Goal: Transaction & Acquisition: Purchase product/service

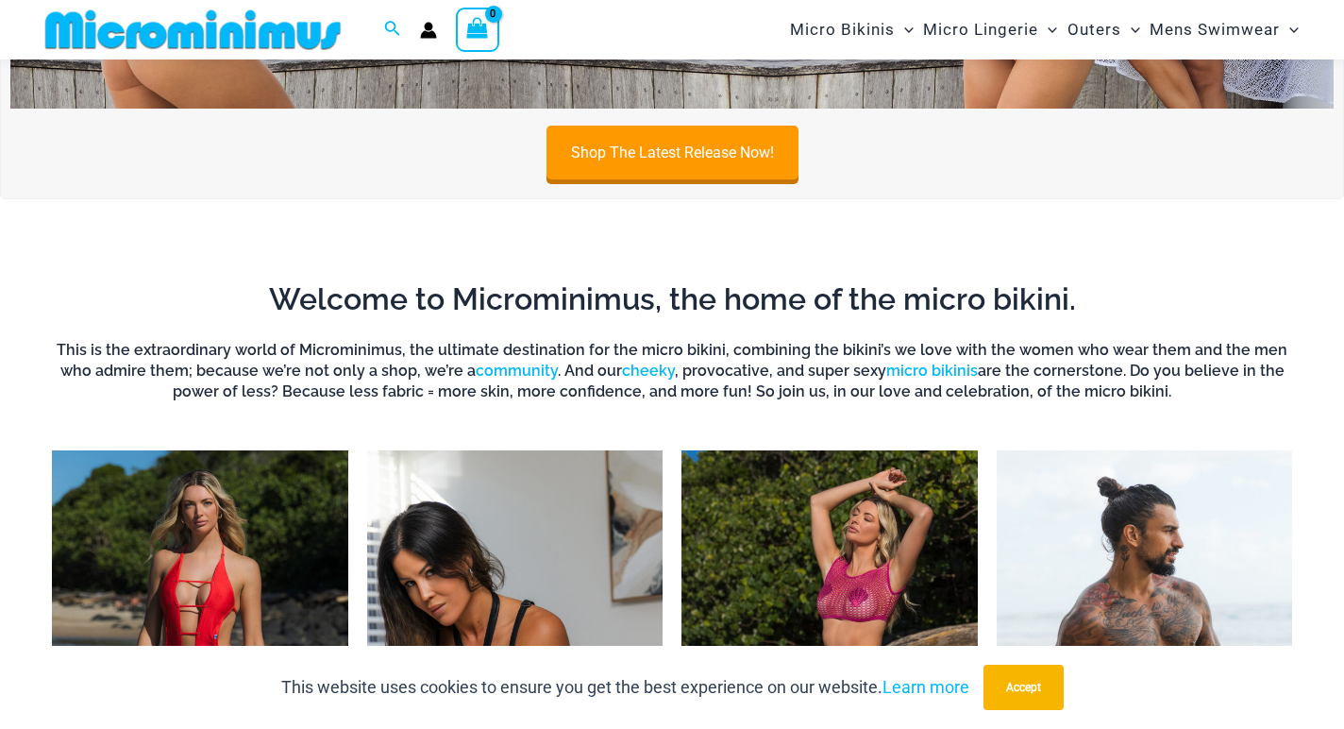
scroll to position [972, 0]
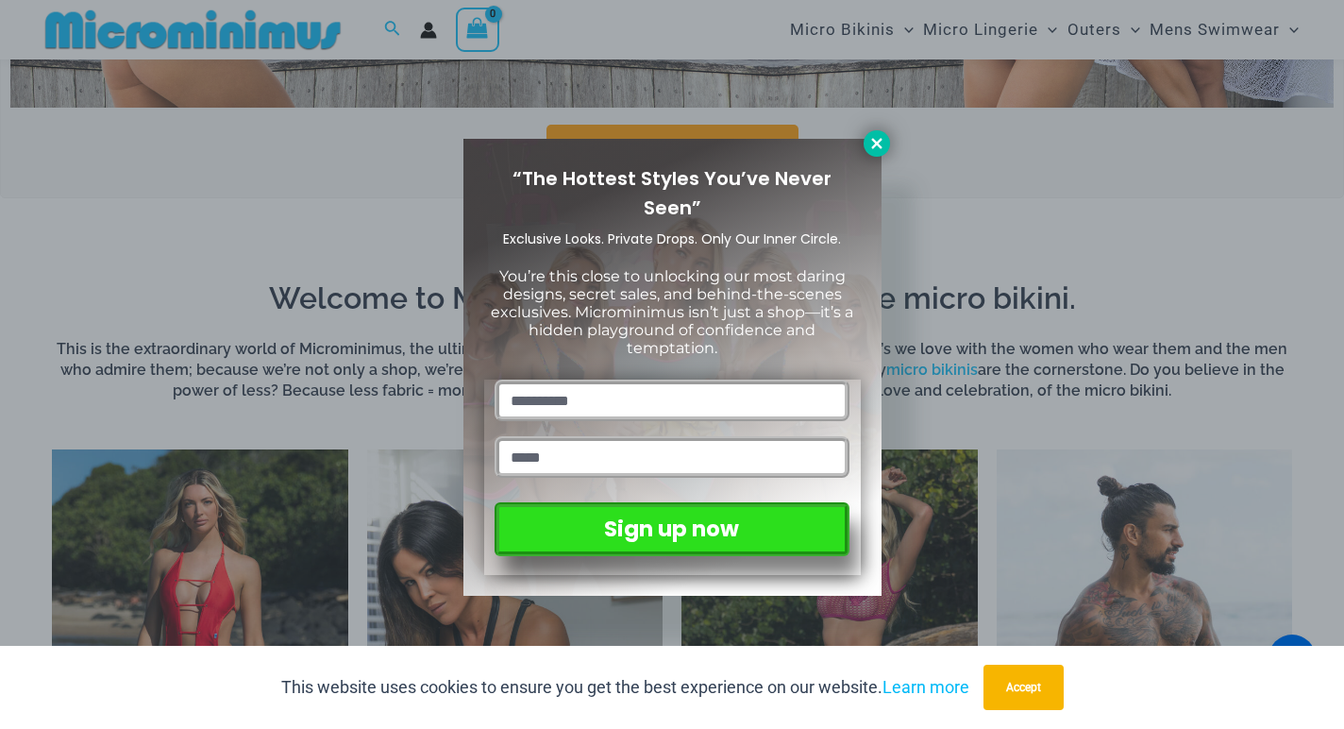
click at [877, 141] on icon at bounding box center [876, 143] width 10 height 10
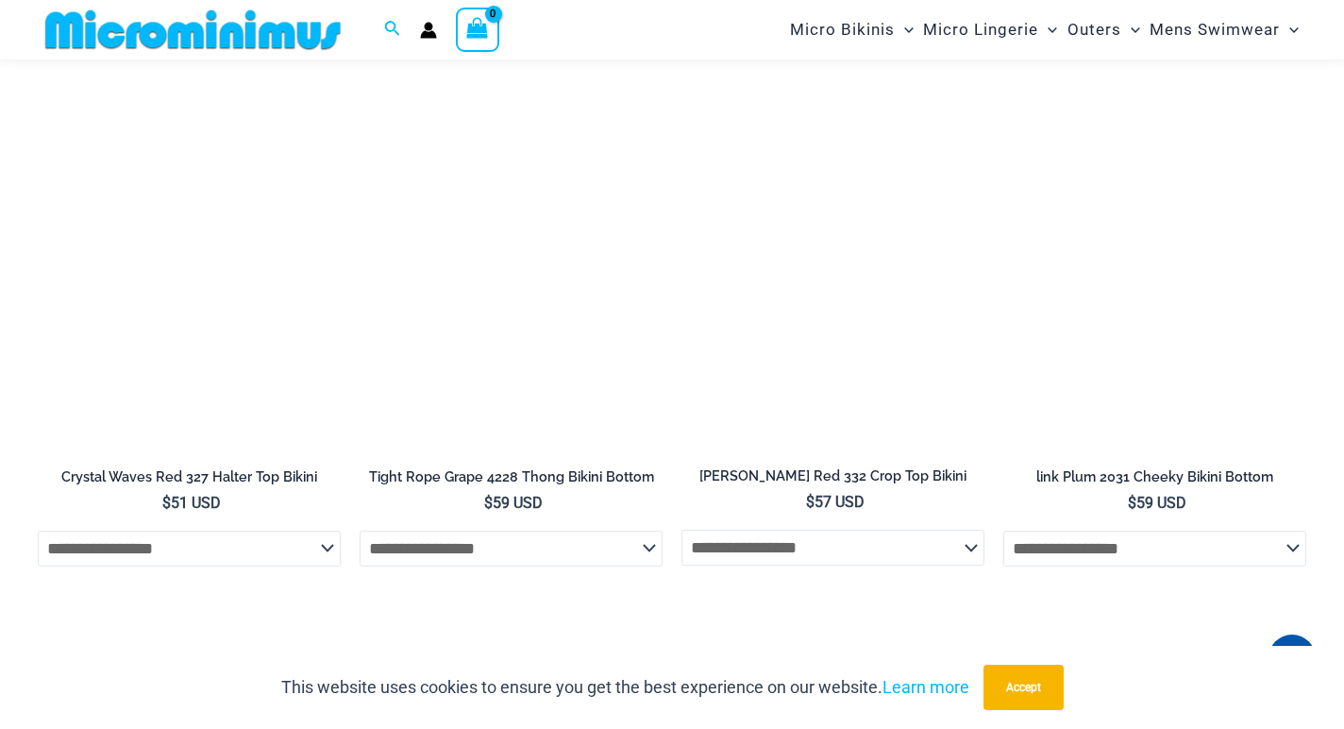
scroll to position [4350, 0]
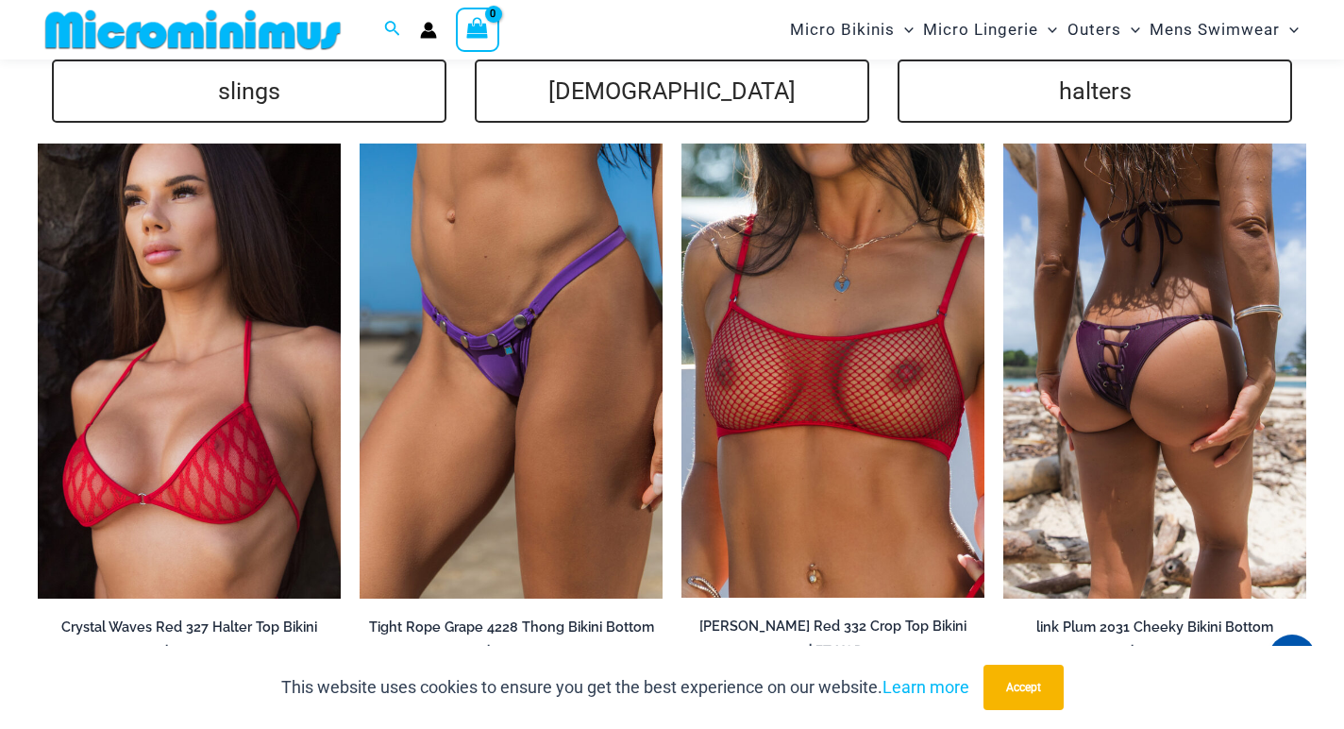
click at [1081, 341] on img at bounding box center [1154, 370] width 303 height 455
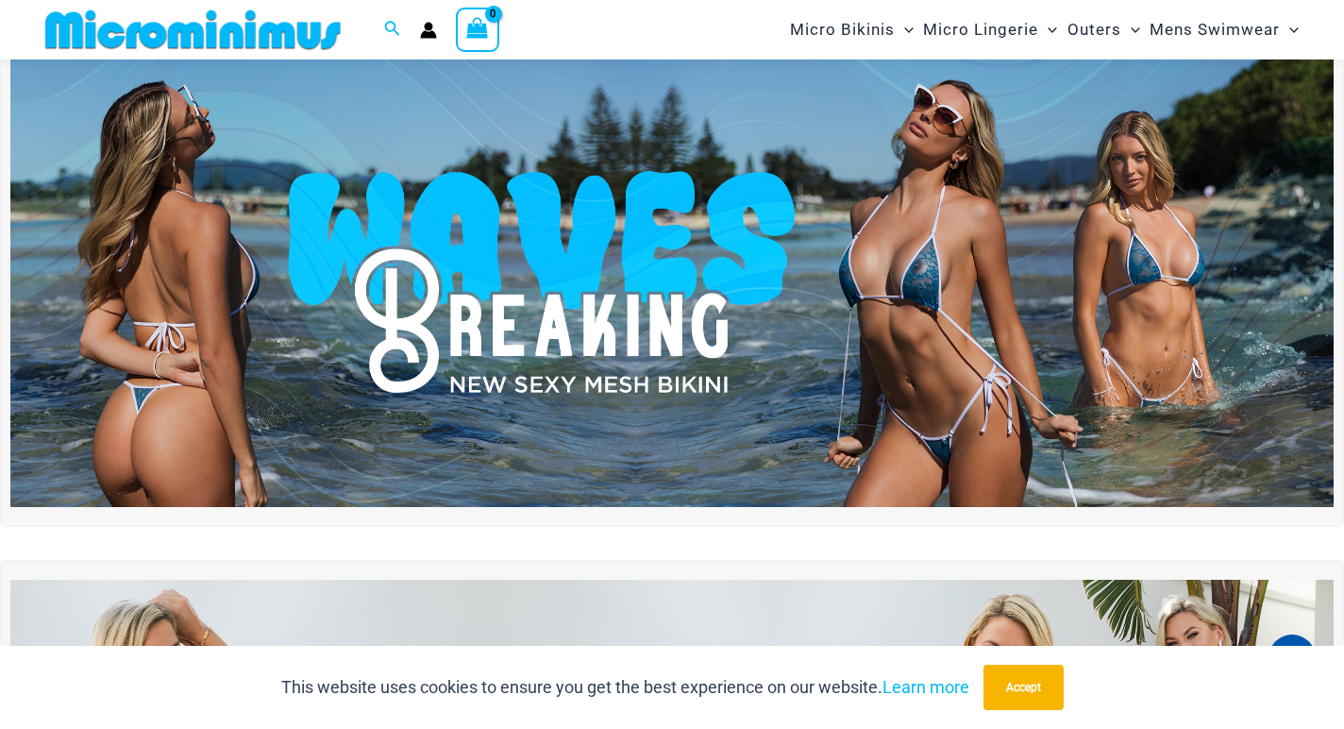
scroll to position [0, 0]
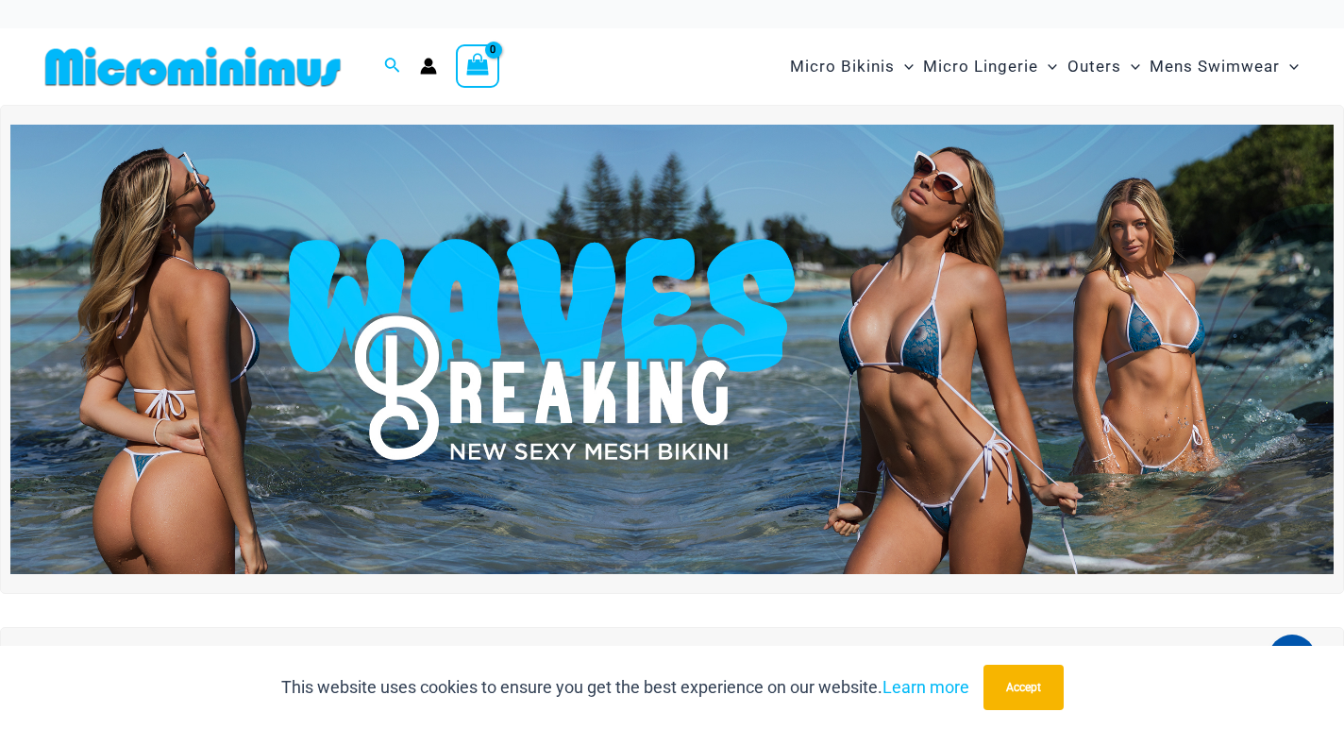
click at [666, 412] on img at bounding box center [671, 349] width 1323 height 449
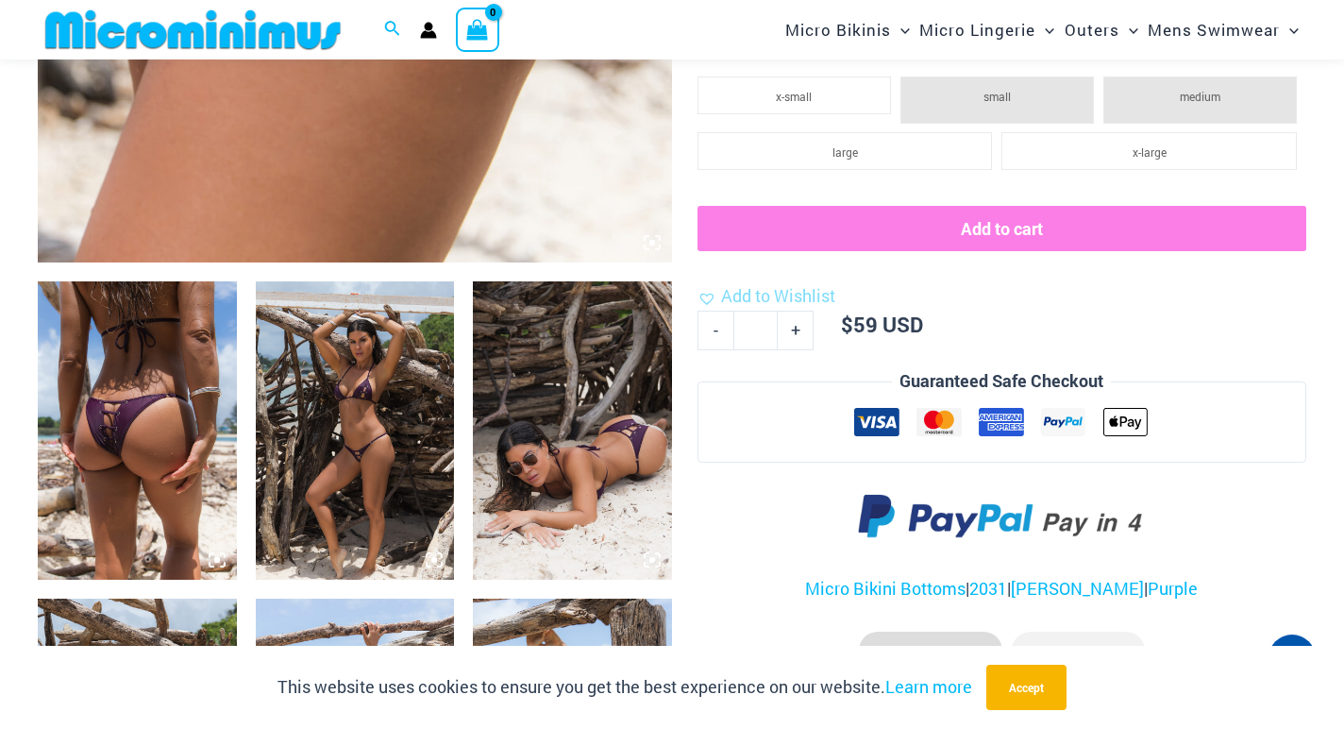
scroll to position [862, 0]
click at [313, 441] on img at bounding box center [355, 429] width 199 height 298
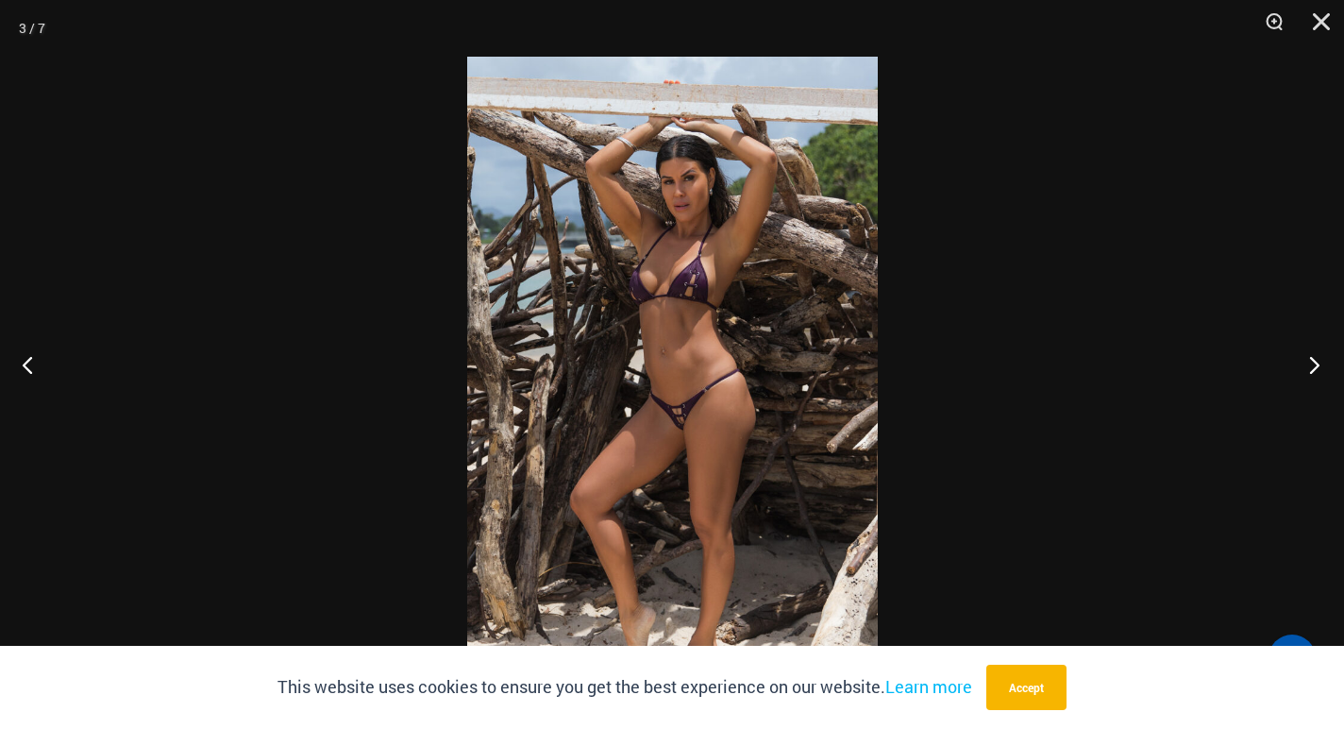
click at [1309, 371] on button "Next" at bounding box center [1308, 364] width 71 height 94
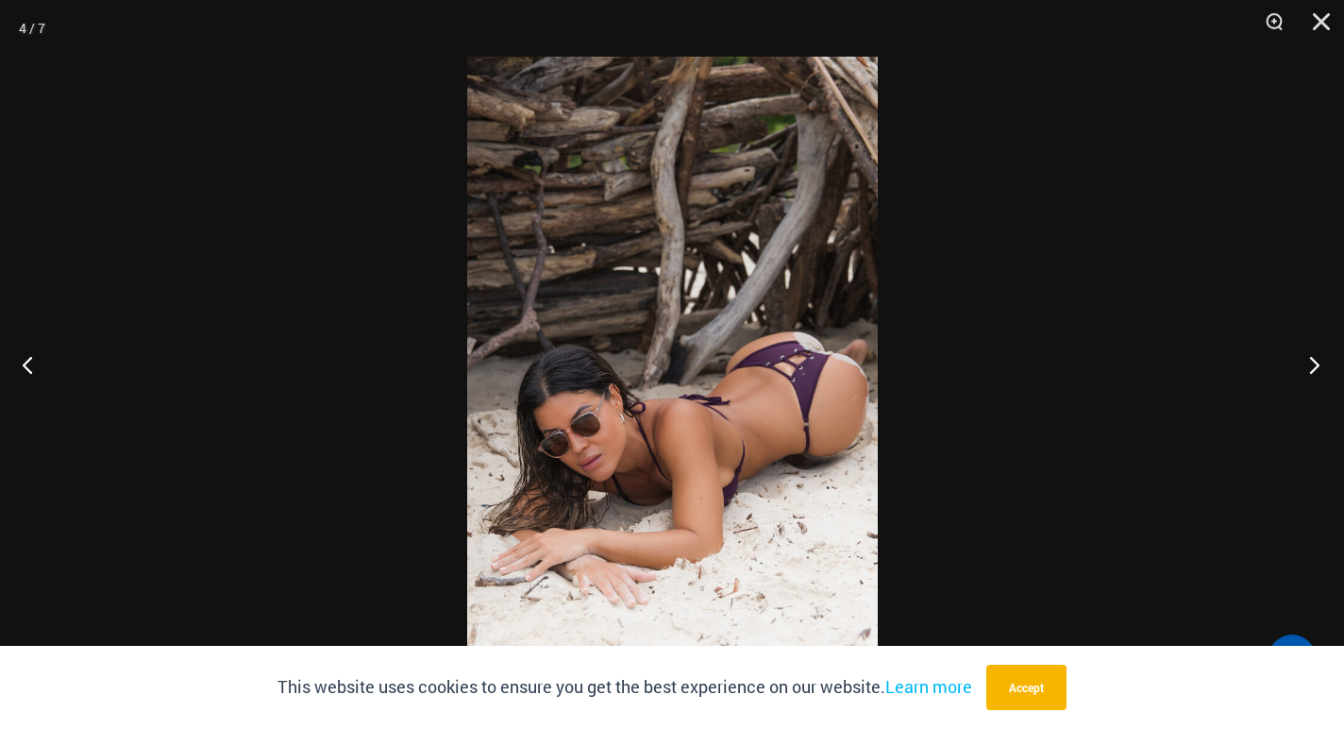
click at [1309, 371] on button "Next" at bounding box center [1308, 364] width 71 height 94
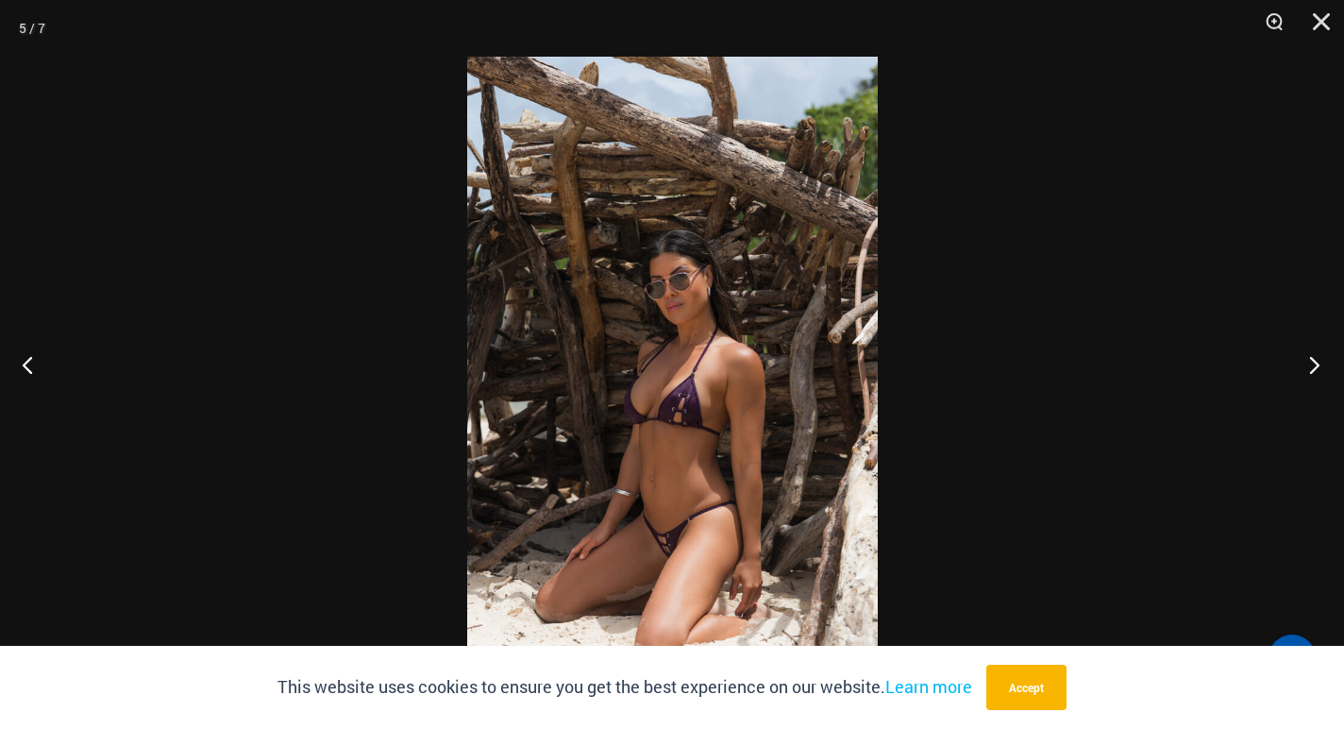
click at [1309, 371] on button "Next" at bounding box center [1308, 364] width 71 height 94
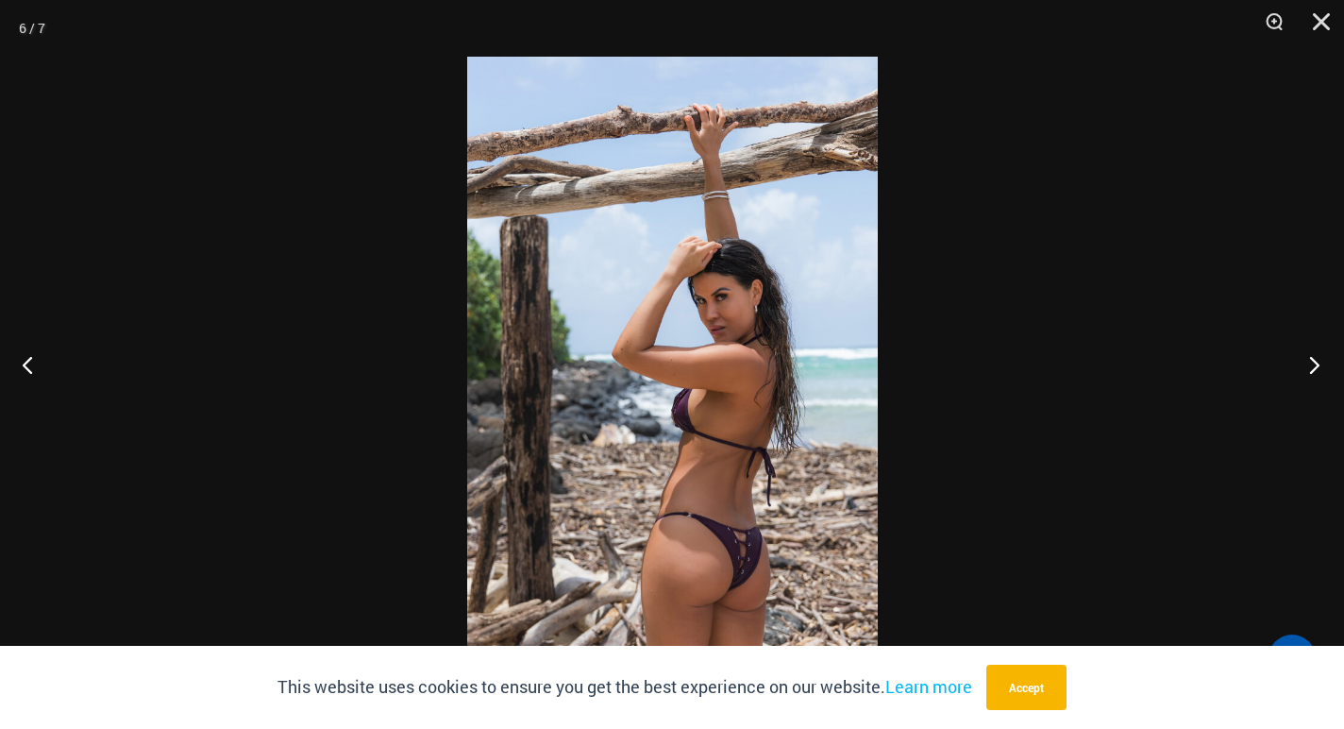
click at [1309, 371] on button "Next" at bounding box center [1308, 364] width 71 height 94
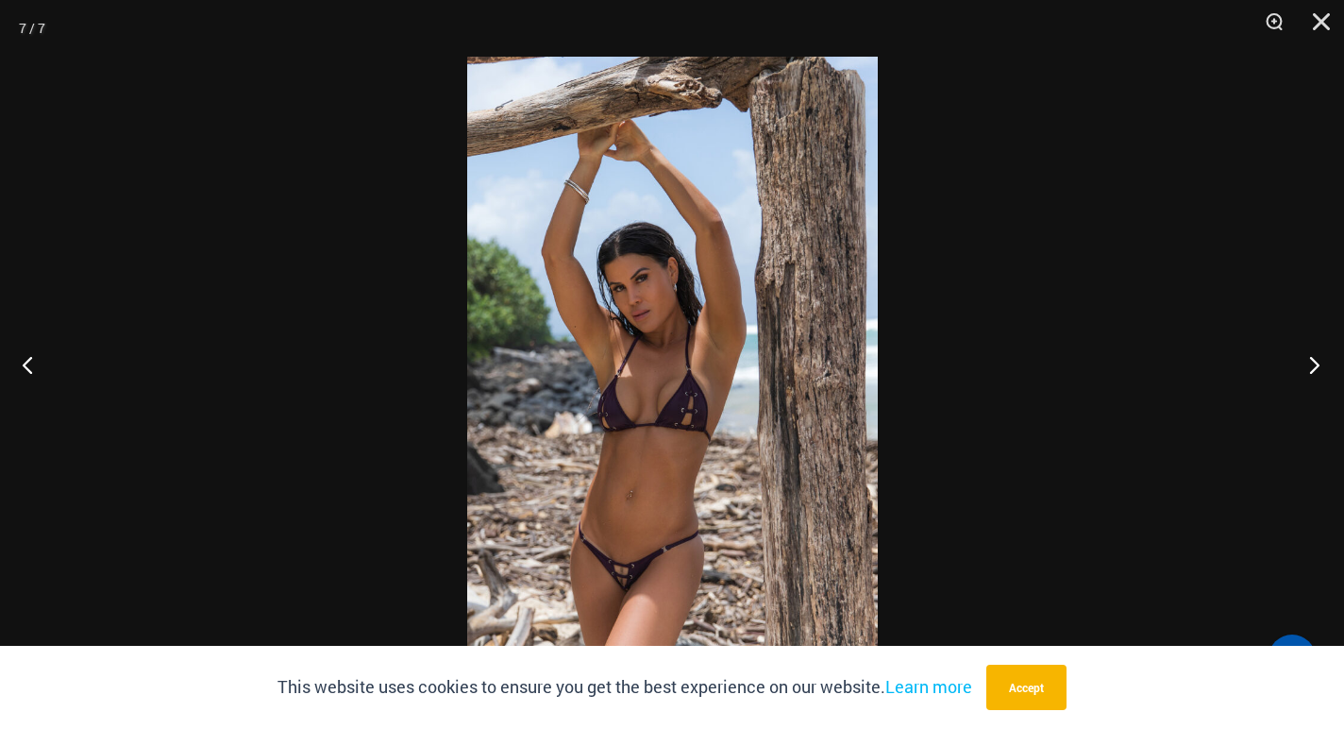
click at [1309, 371] on button "Next" at bounding box center [1308, 364] width 71 height 94
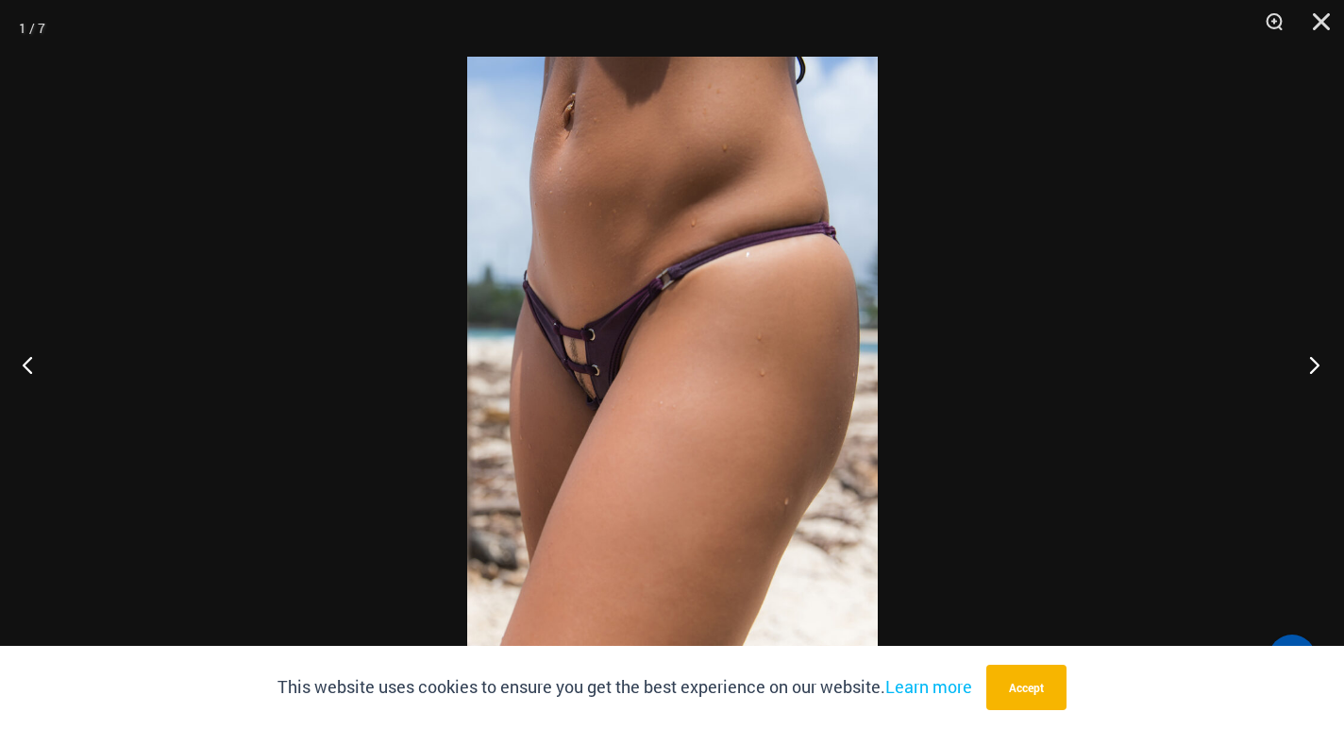
click at [1309, 371] on button "Next" at bounding box center [1308, 364] width 71 height 94
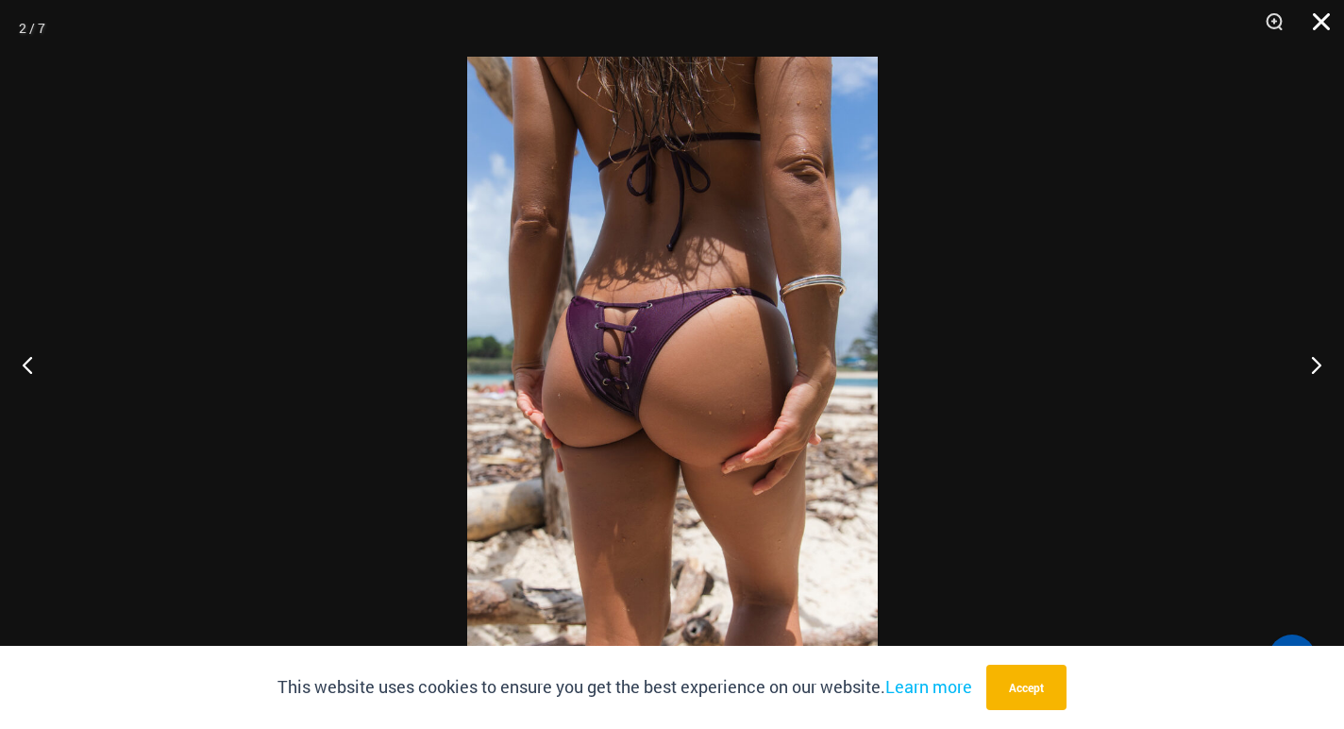
click at [1324, 29] on button "Close" at bounding box center [1314, 28] width 47 height 57
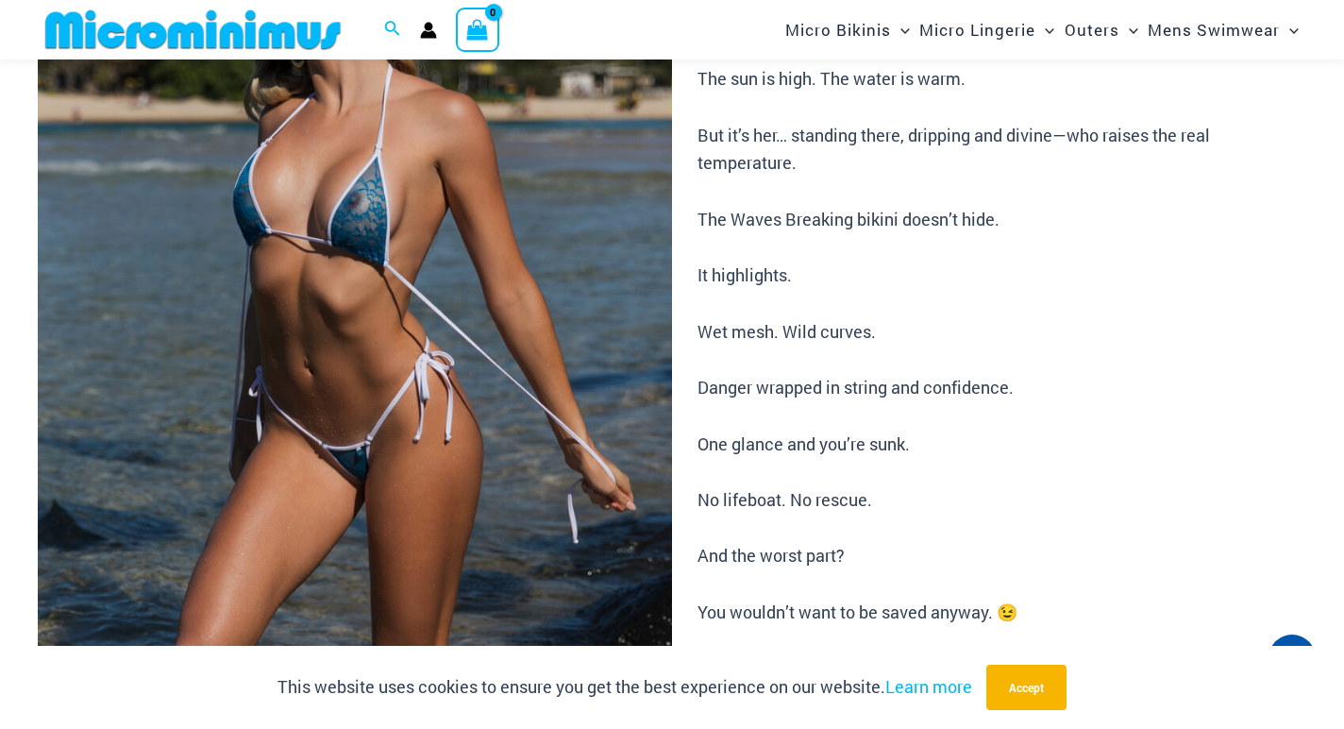
scroll to position [286, 0]
click at [213, 328] on img at bounding box center [355, 361] width 634 height 951
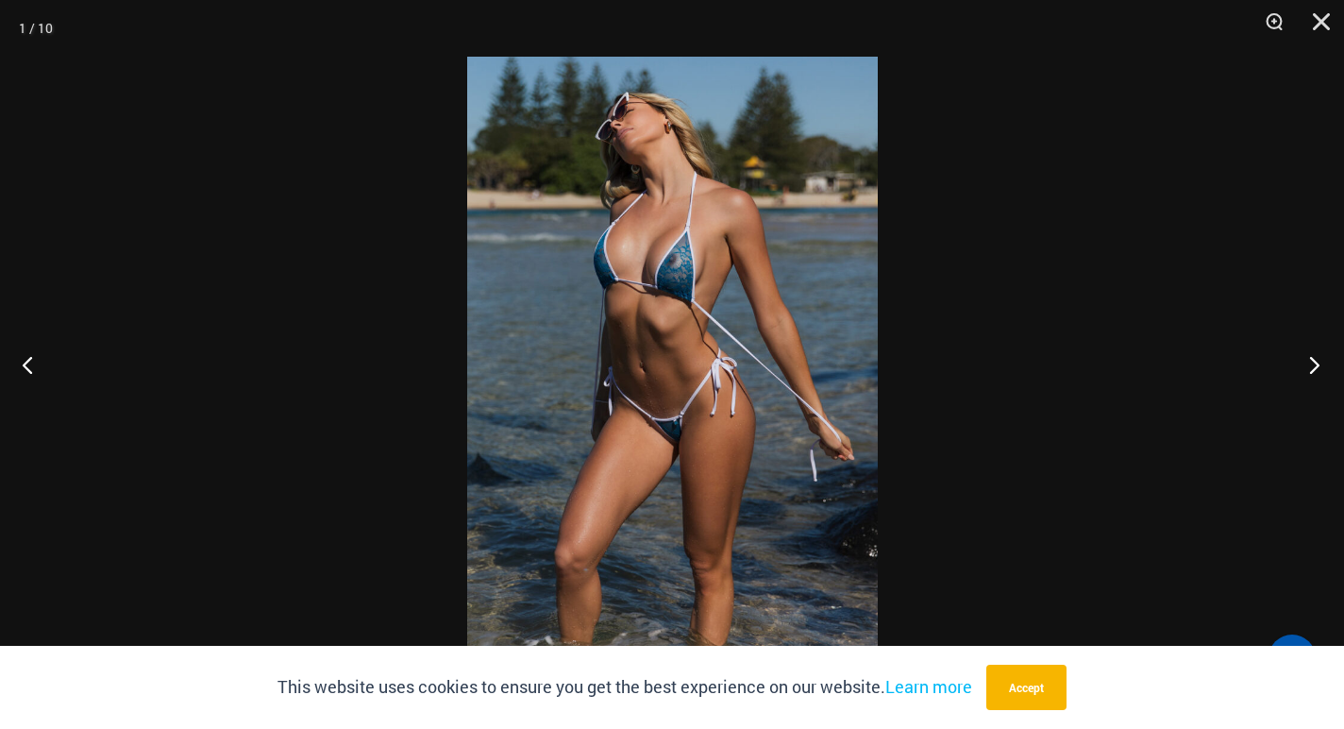
click at [1318, 372] on button "Next" at bounding box center [1308, 364] width 71 height 94
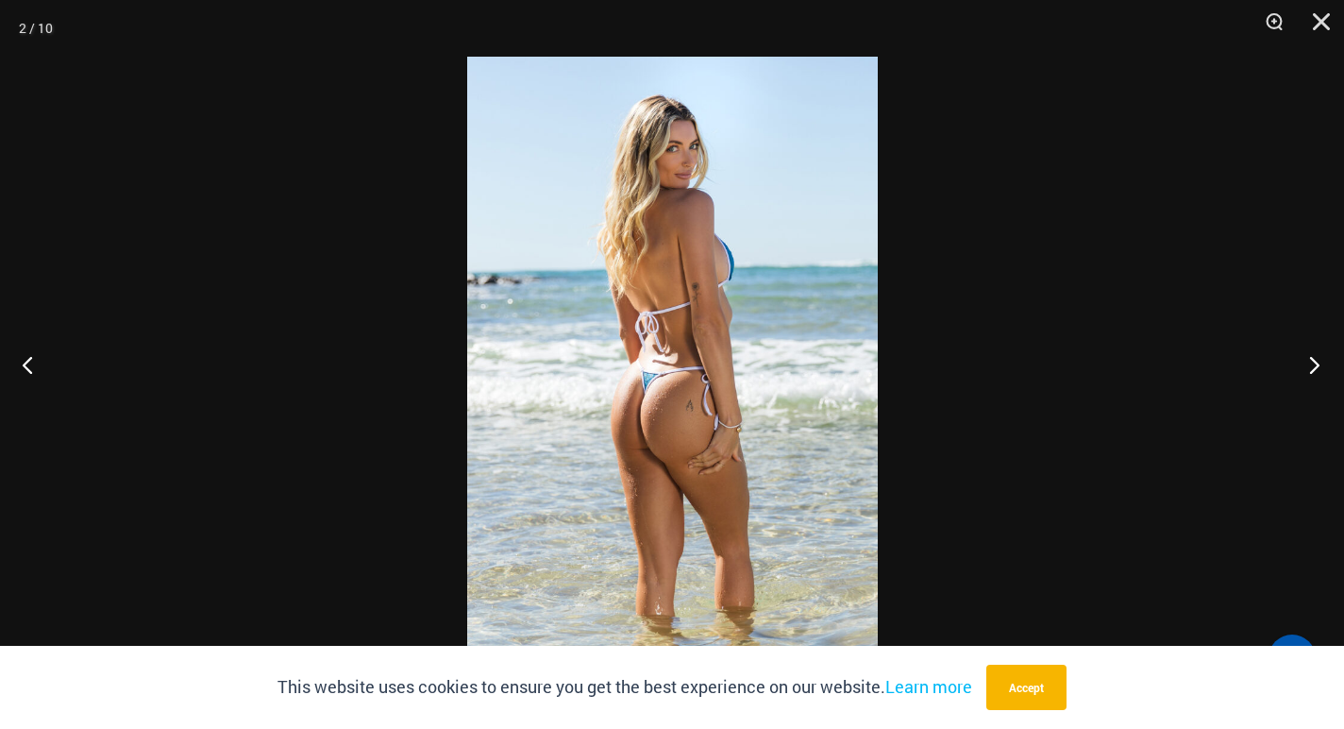
click at [1318, 372] on button "Next" at bounding box center [1308, 364] width 71 height 94
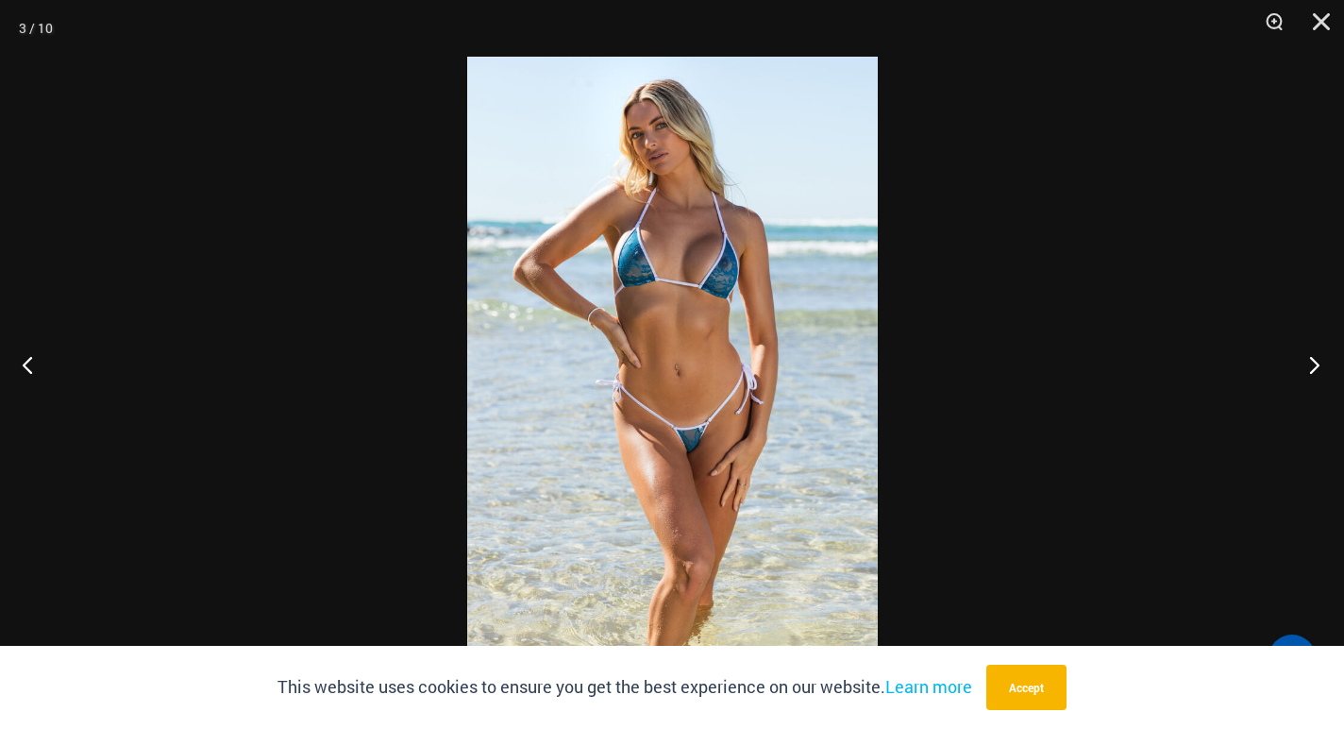
click at [1318, 372] on button "Next" at bounding box center [1308, 364] width 71 height 94
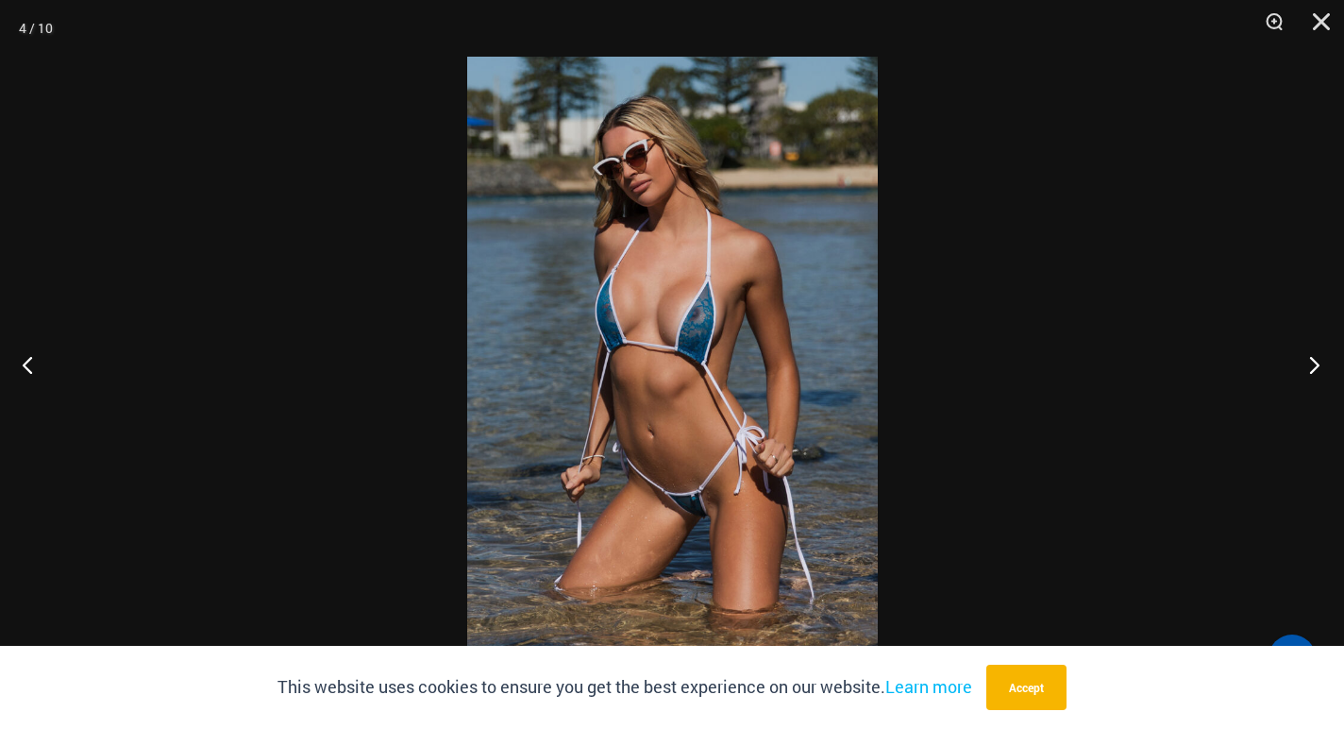
click at [1318, 372] on button "Next" at bounding box center [1308, 364] width 71 height 94
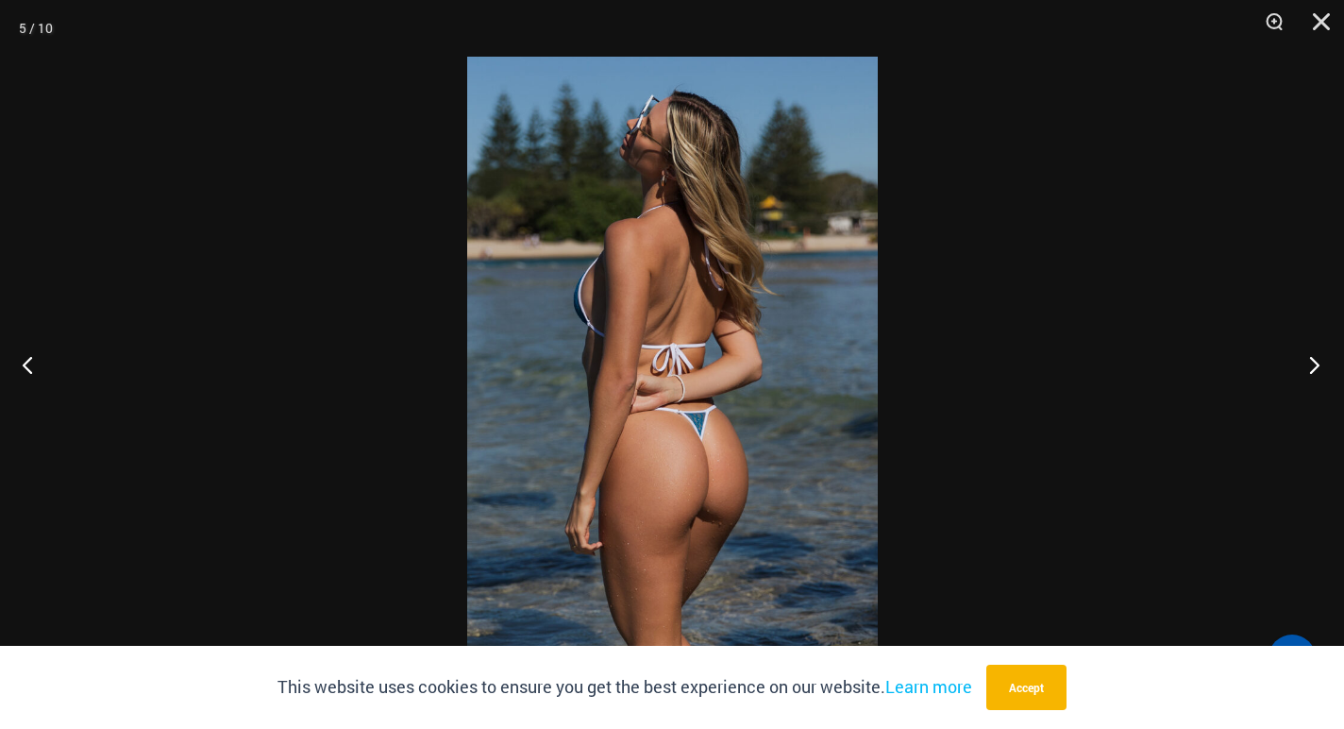
click at [1318, 372] on button "Next" at bounding box center [1308, 364] width 71 height 94
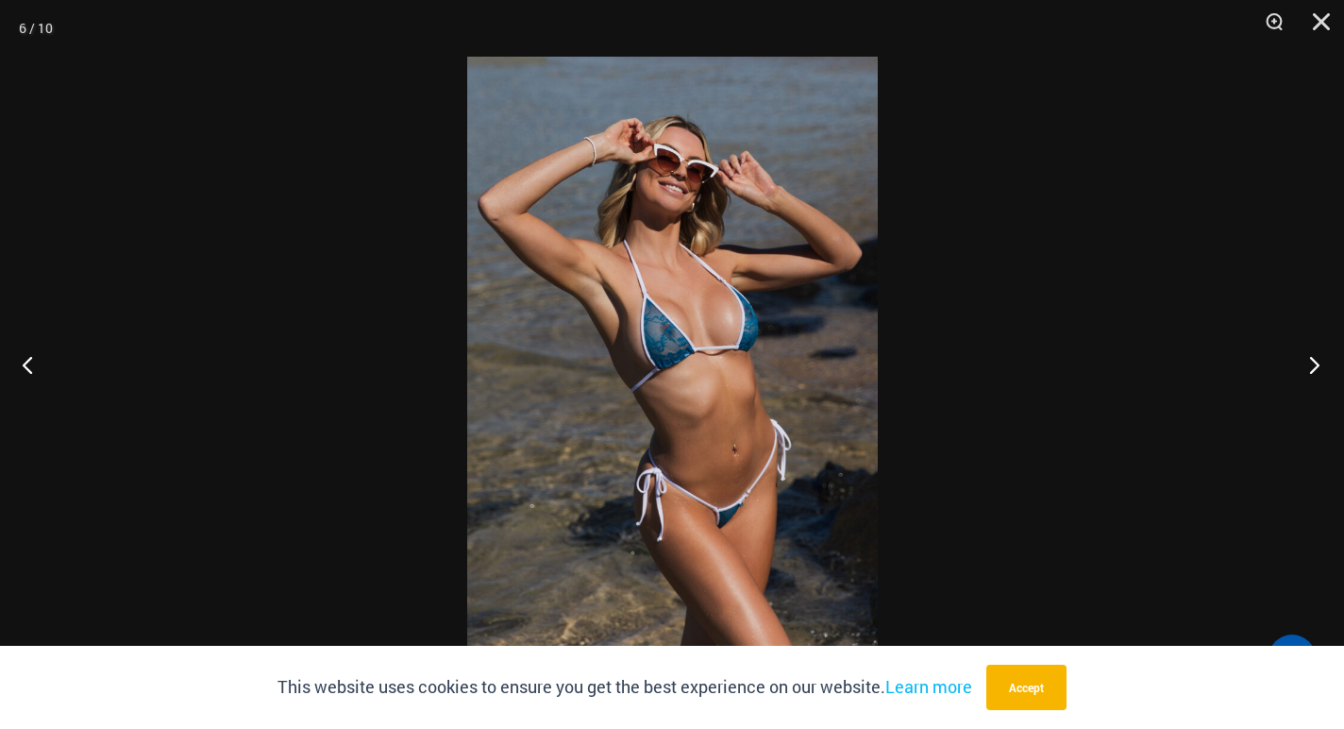
click at [1318, 372] on button "Next" at bounding box center [1308, 364] width 71 height 94
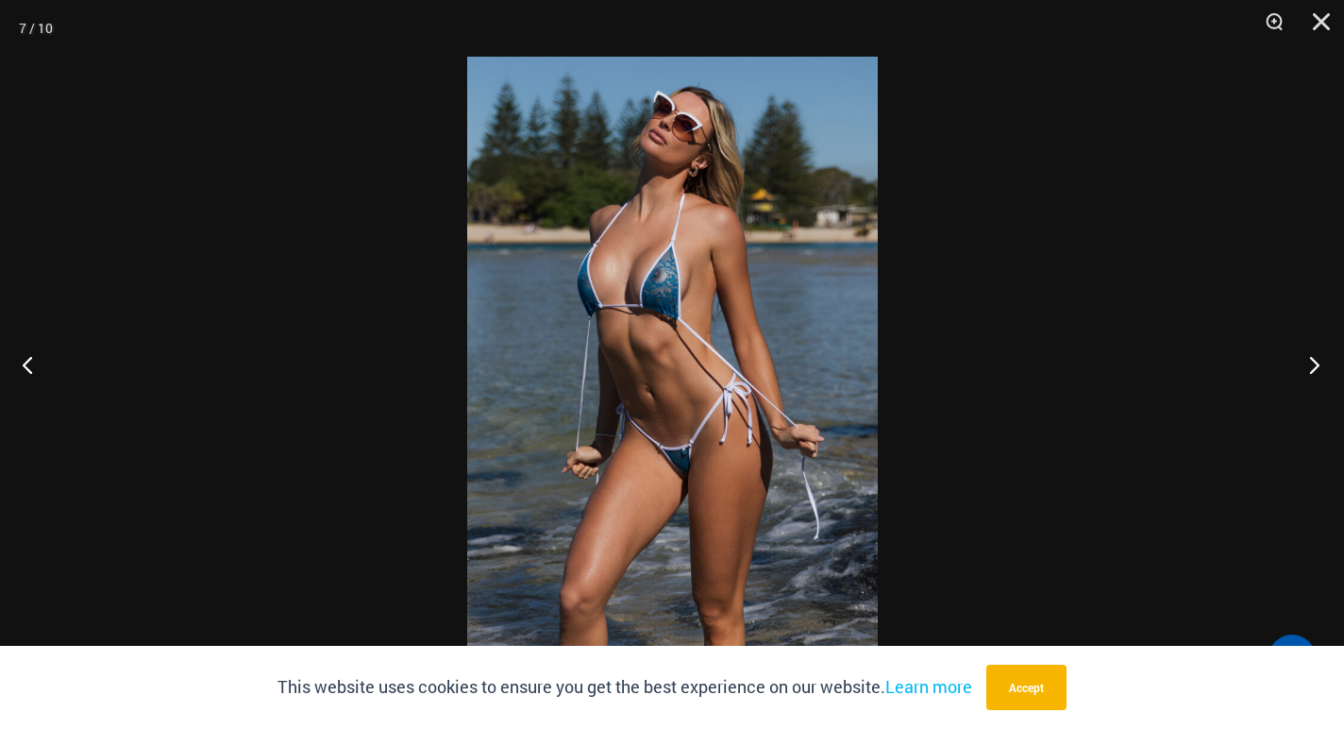
click at [1318, 372] on button "Next" at bounding box center [1308, 364] width 71 height 94
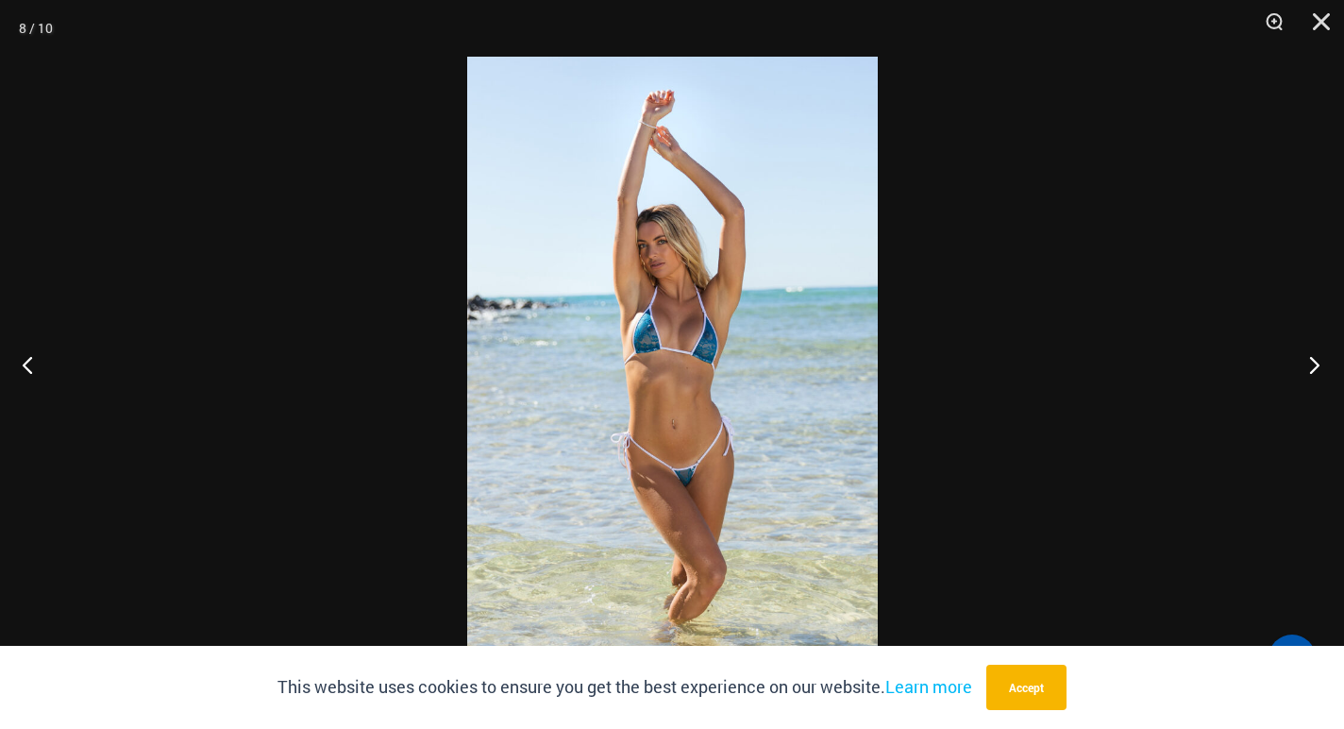
click at [1318, 372] on button "Next" at bounding box center [1308, 364] width 71 height 94
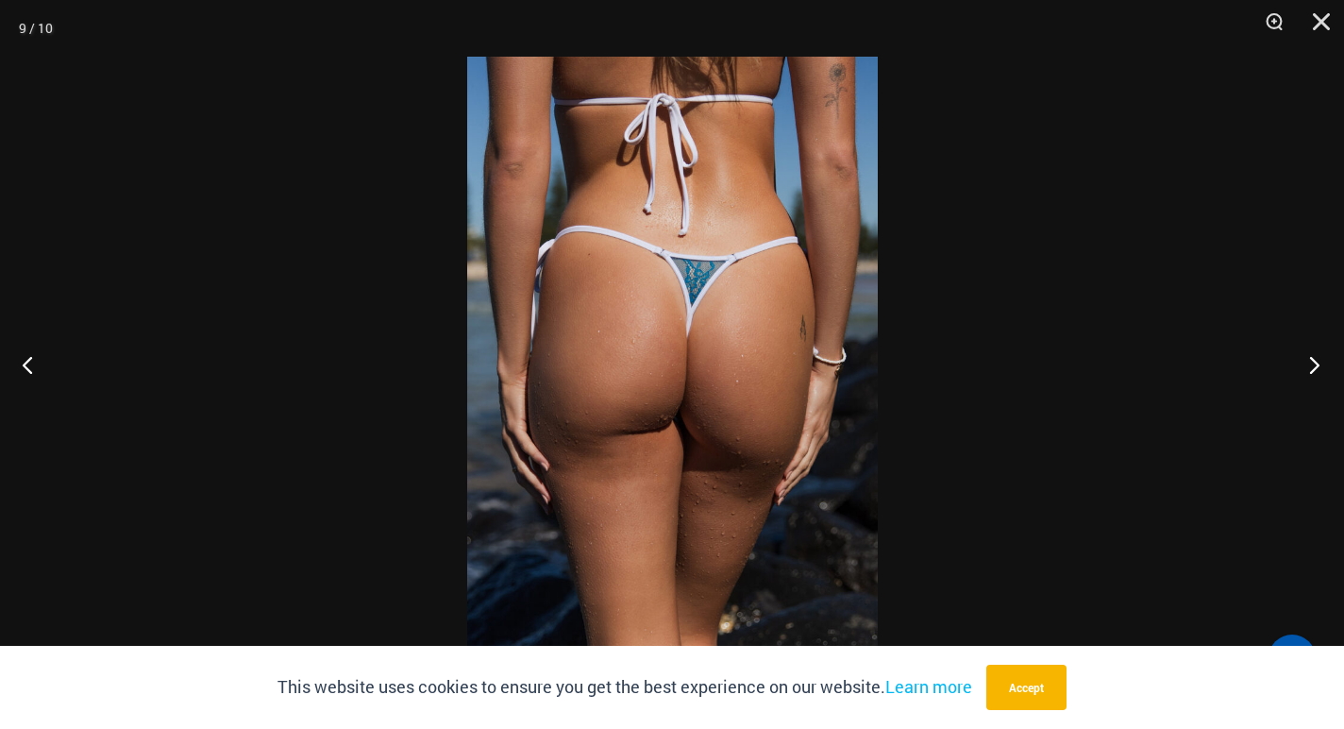
click at [1318, 372] on button "Next" at bounding box center [1308, 364] width 71 height 94
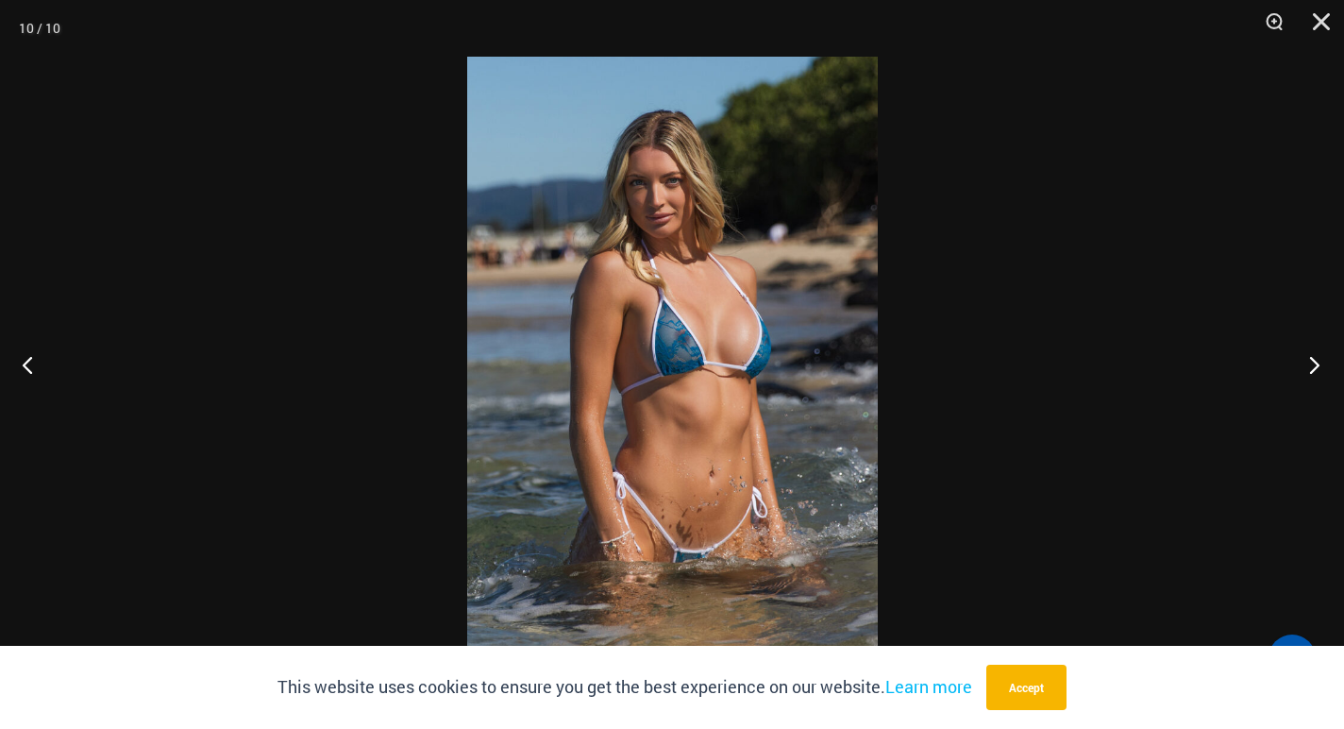
click at [1318, 372] on button "Next" at bounding box center [1308, 364] width 71 height 94
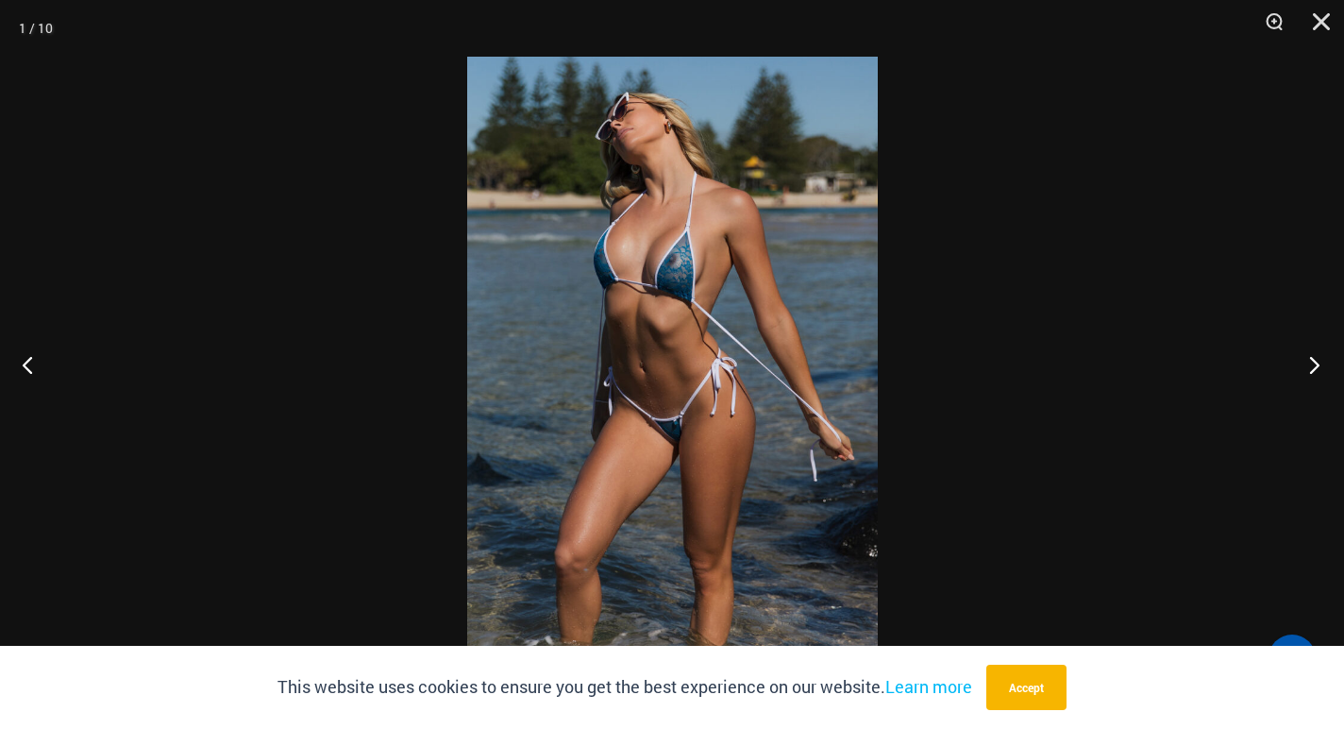
click at [1318, 372] on button "Next" at bounding box center [1308, 364] width 71 height 94
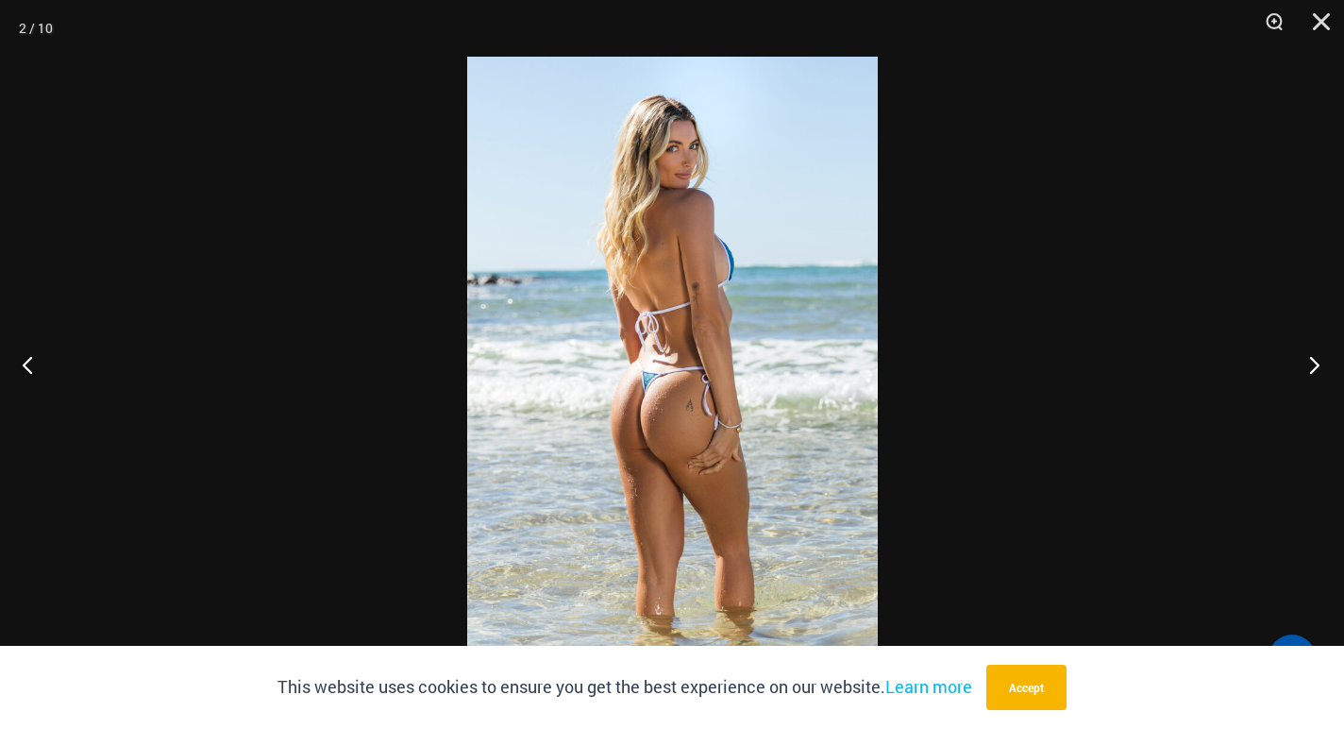
click at [1318, 372] on button "Next" at bounding box center [1308, 364] width 71 height 94
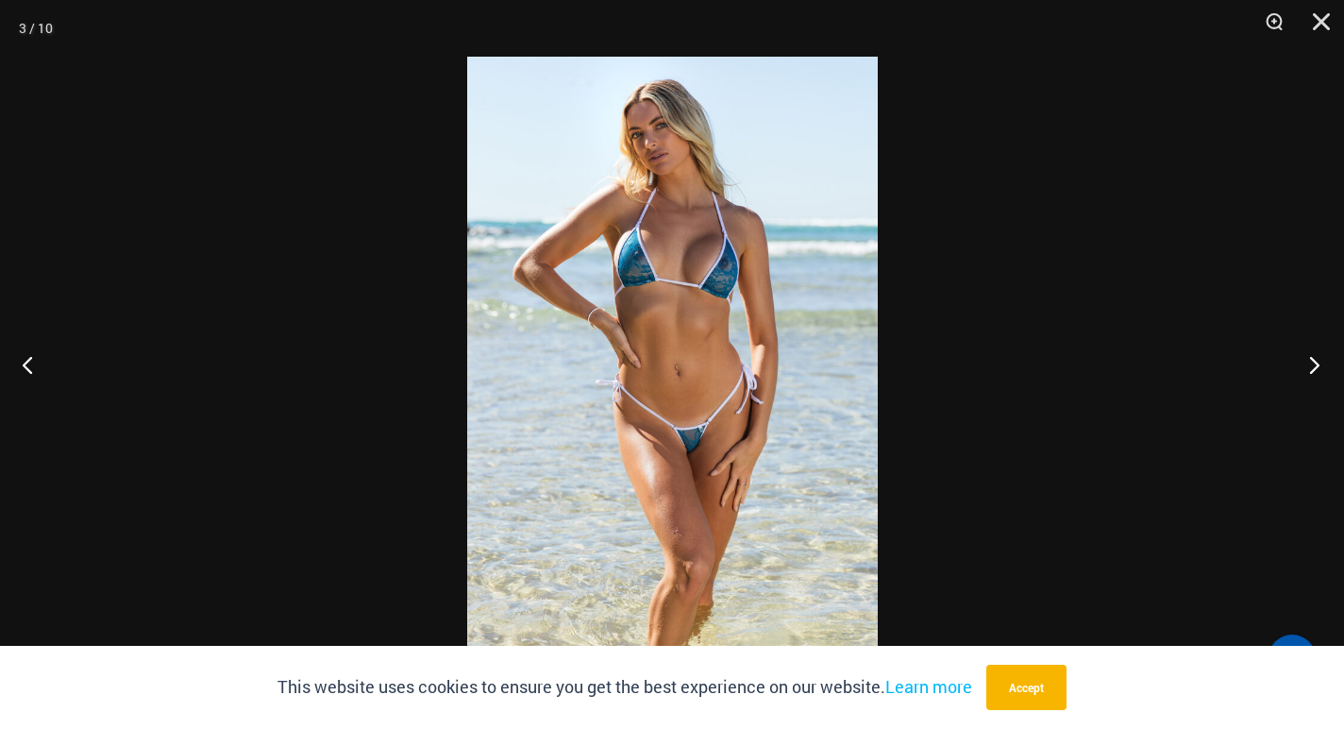
click at [1318, 372] on button "Next" at bounding box center [1308, 364] width 71 height 94
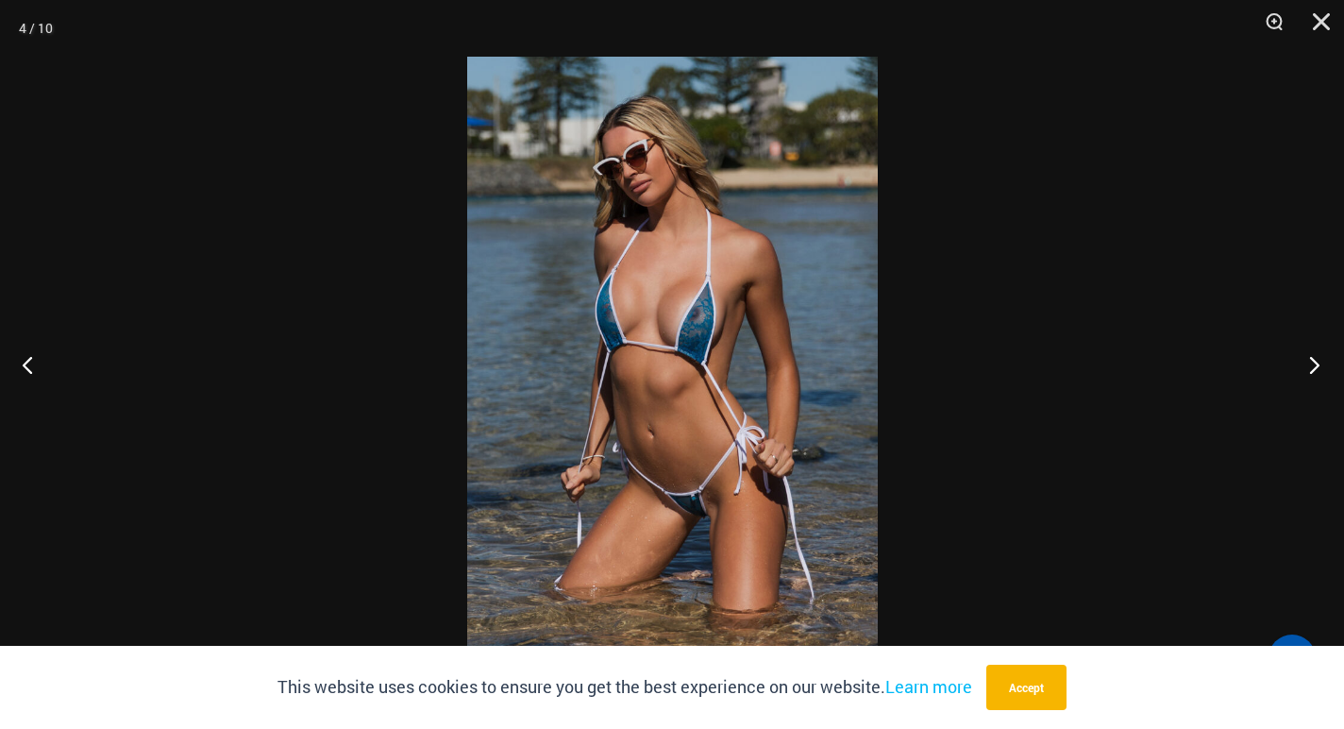
click at [1318, 372] on button "Next" at bounding box center [1308, 364] width 71 height 94
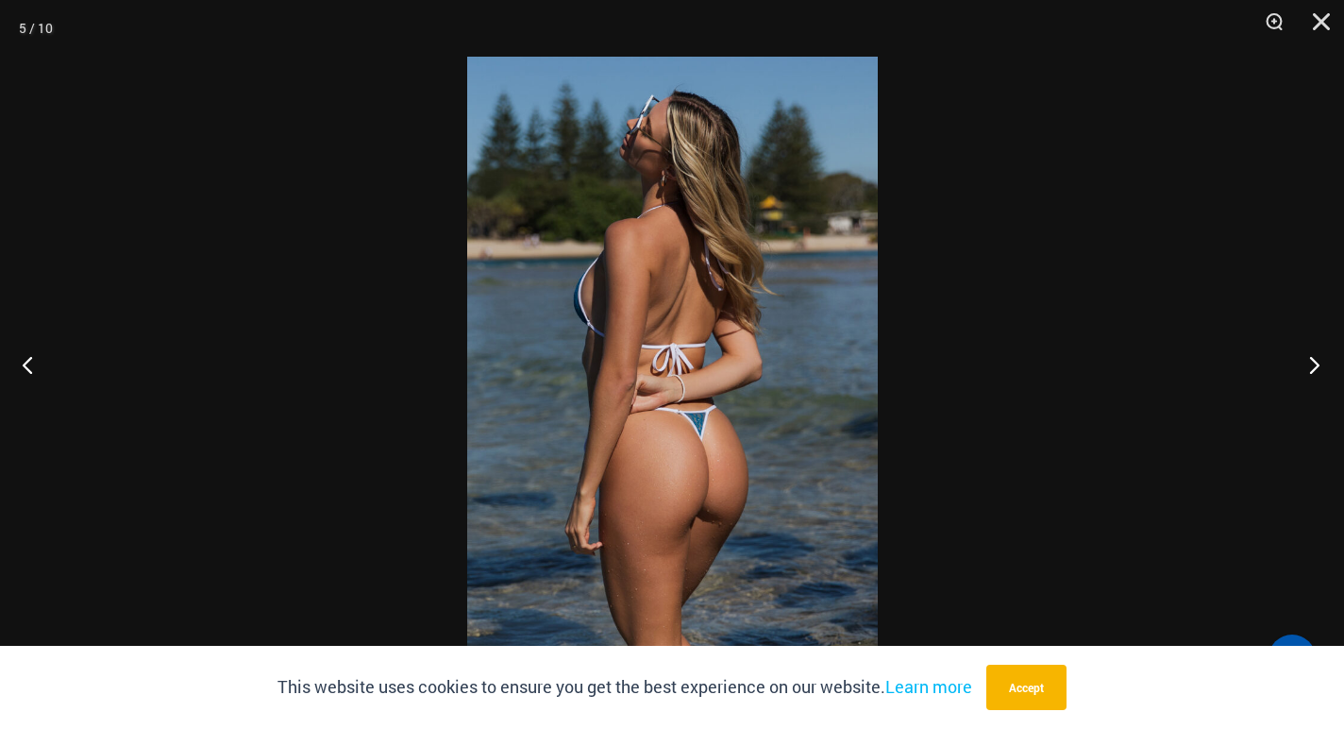
click at [1318, 372] on button "Next" at bounding box center [1308, 364] width 71 height 94
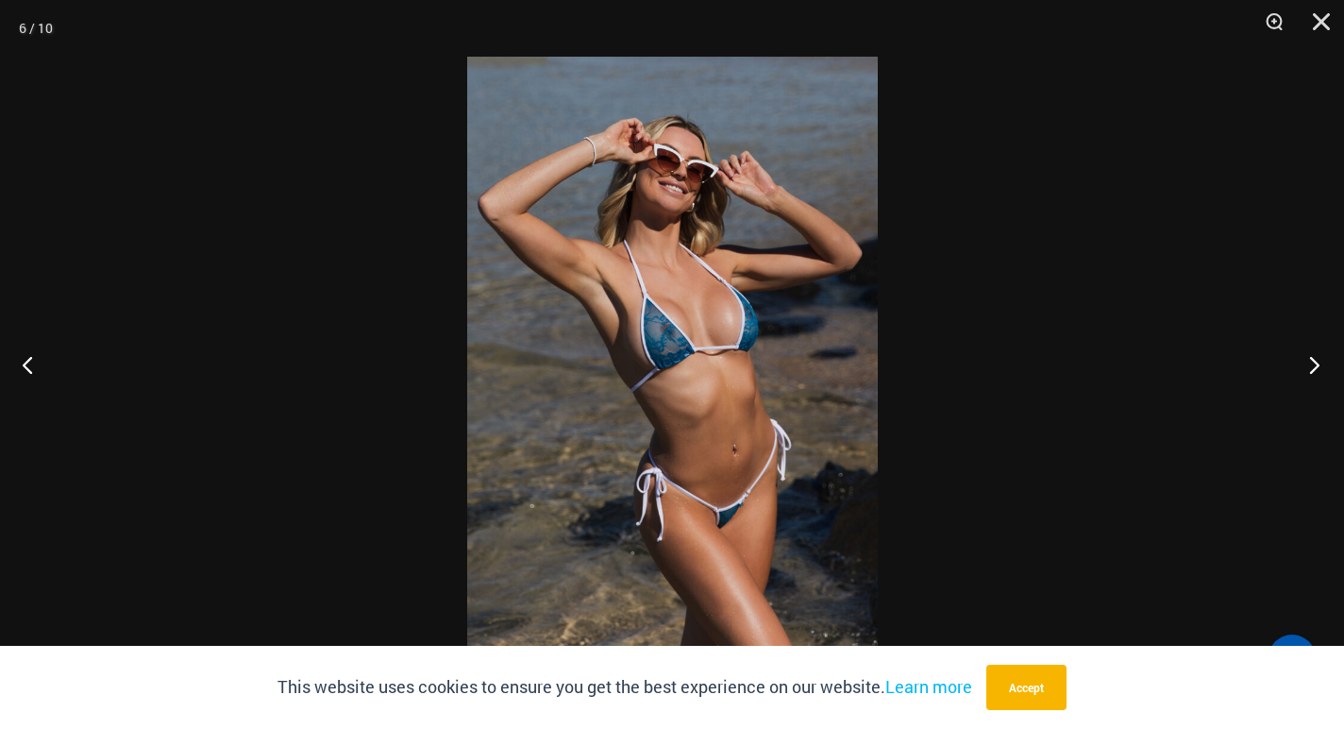
click at [1318, 372] on button "Next" at bounding box center [1308, 364] width 71 height 94
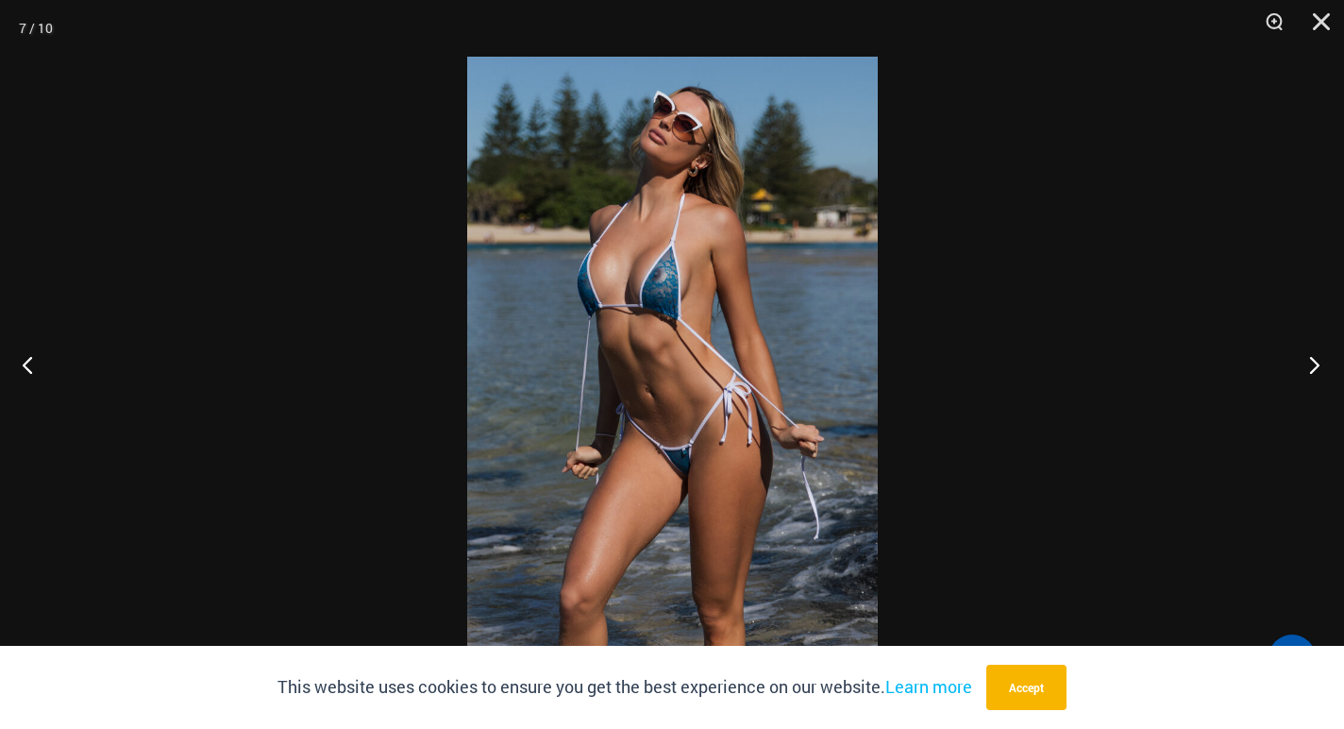
click at [1318, 372] on button "Next" at bounding box center [1308, 364] width 71 height 94
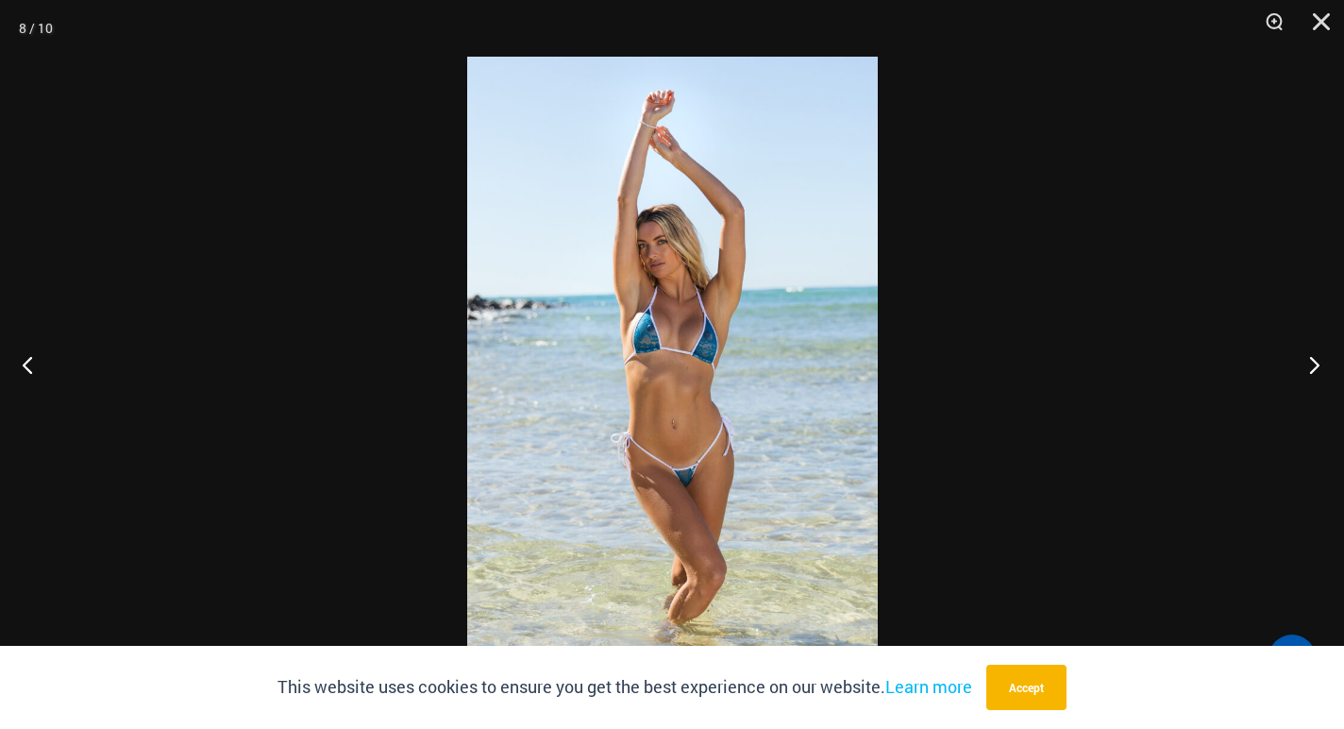
click at [1318, 372] on button "Next" at bounding box center [1308, 364] width 71 height 94
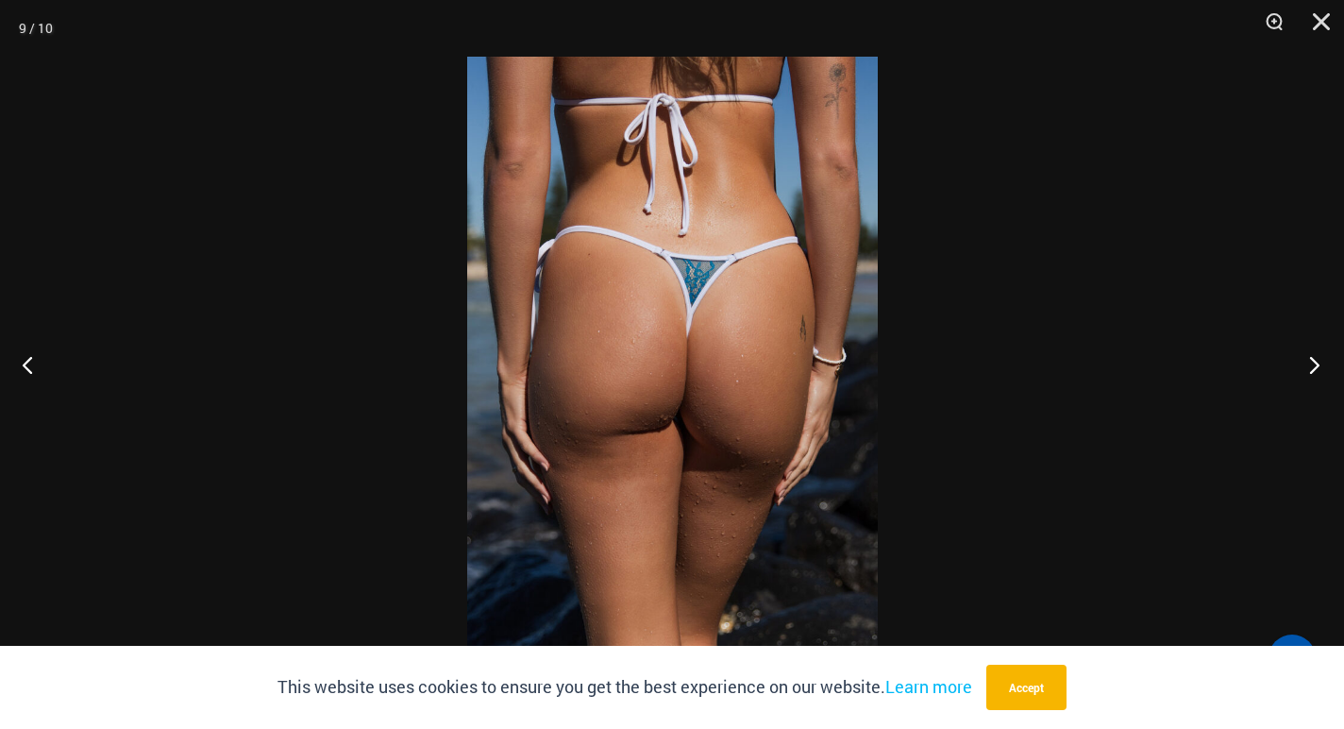
click at [1318, 372] on button "Next" at bounding box center [1308, 364] width 71 height 94
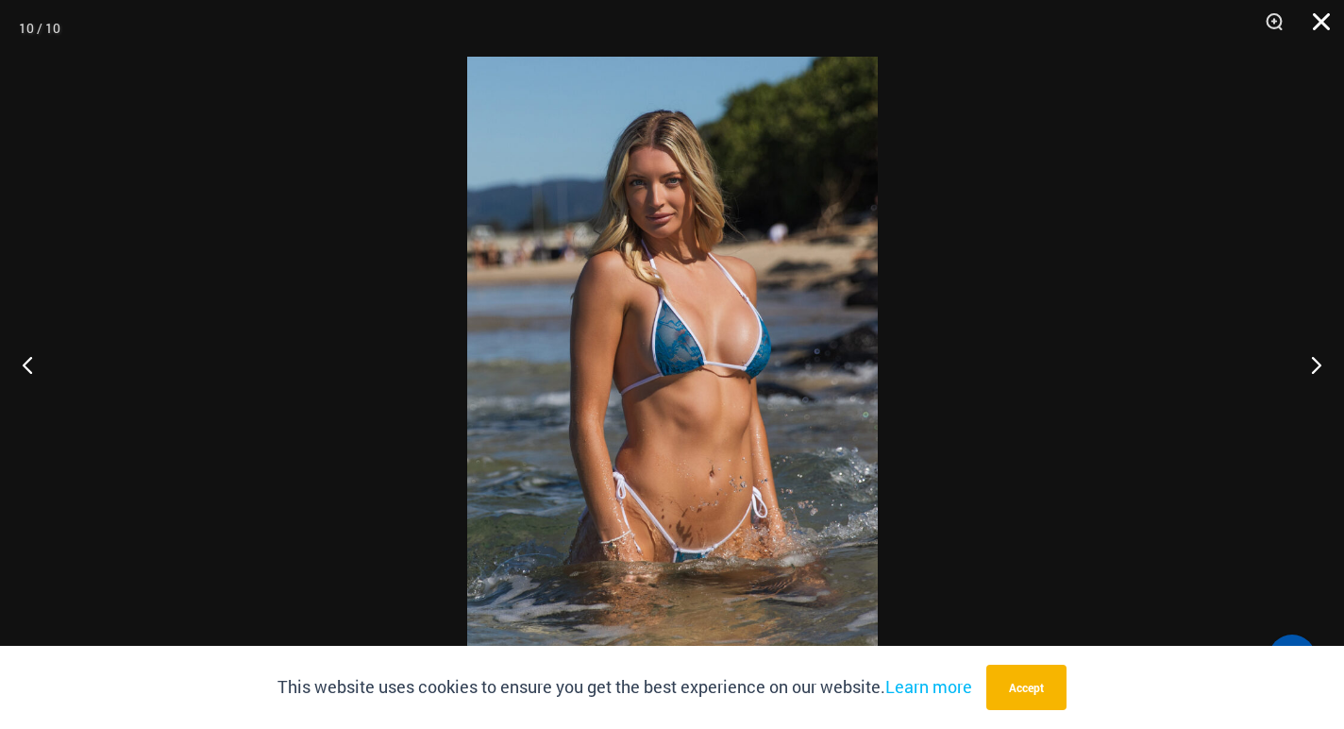
click at [1317, 20] on button "Close" at bounding box center [1314, 28] width 47 height 57
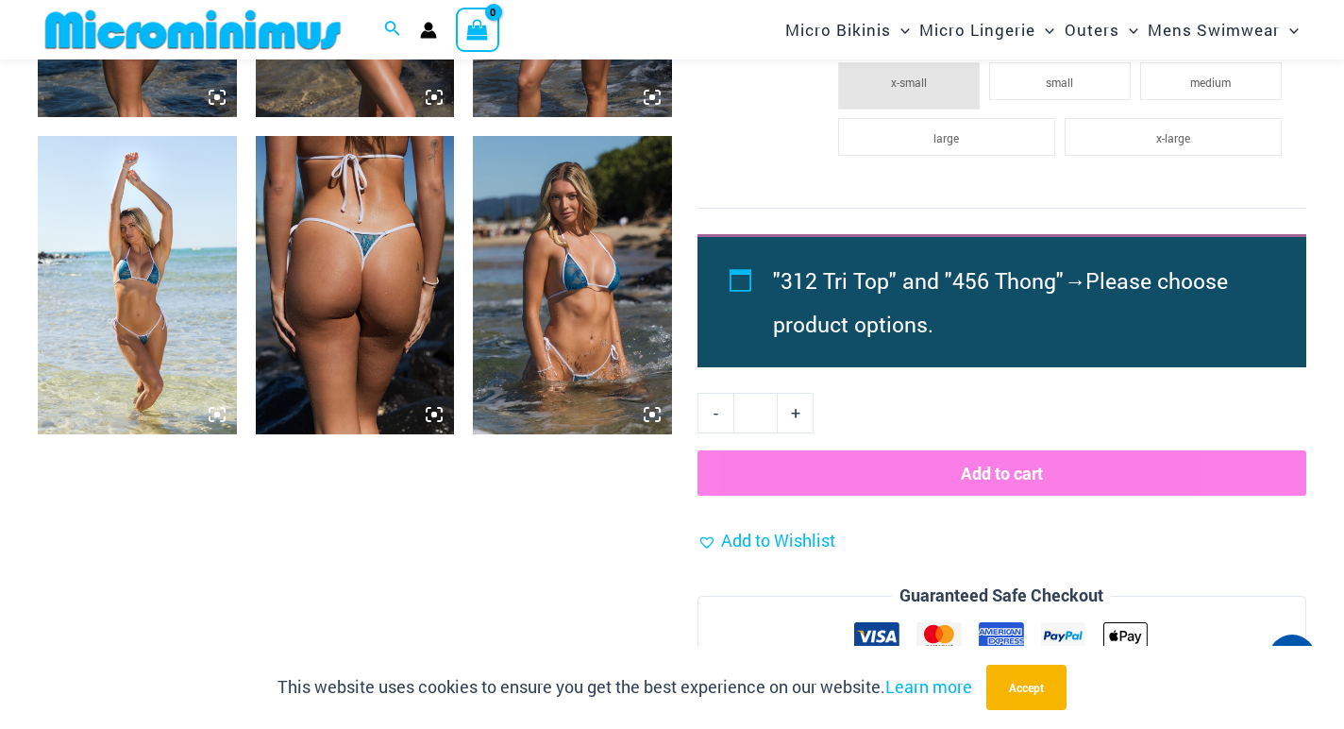
scroll to position [1647, 0]
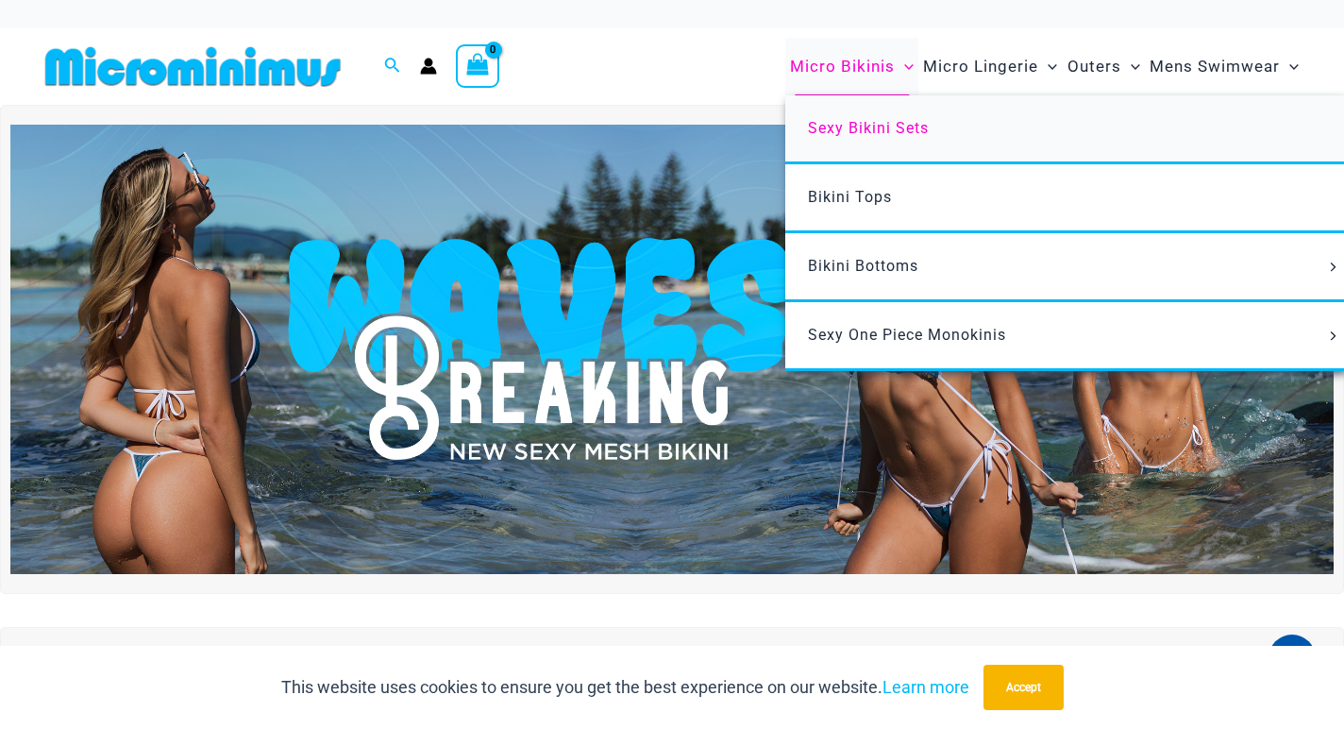
click at [837, 126] on span "Sexy Bikini Sets" at bounding box center [868, 128] width 121 height 18
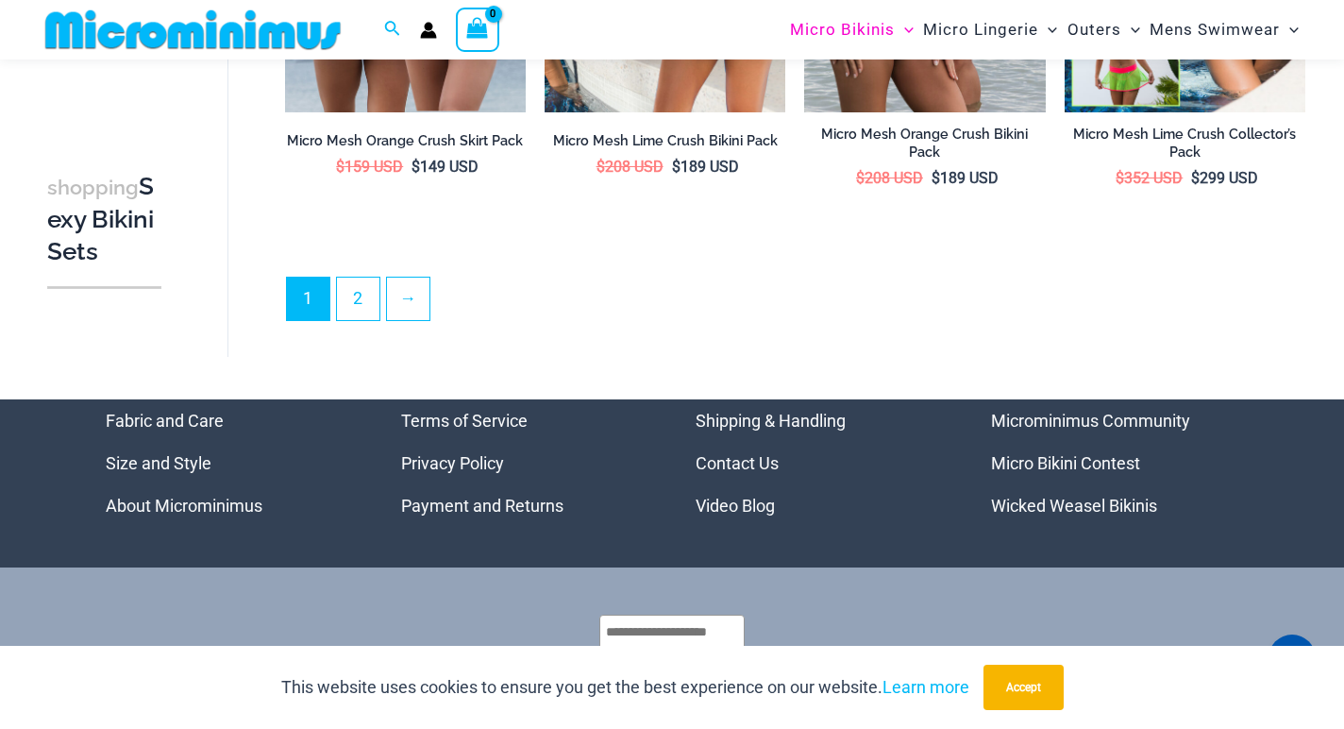
scroll to position [3928, 0]
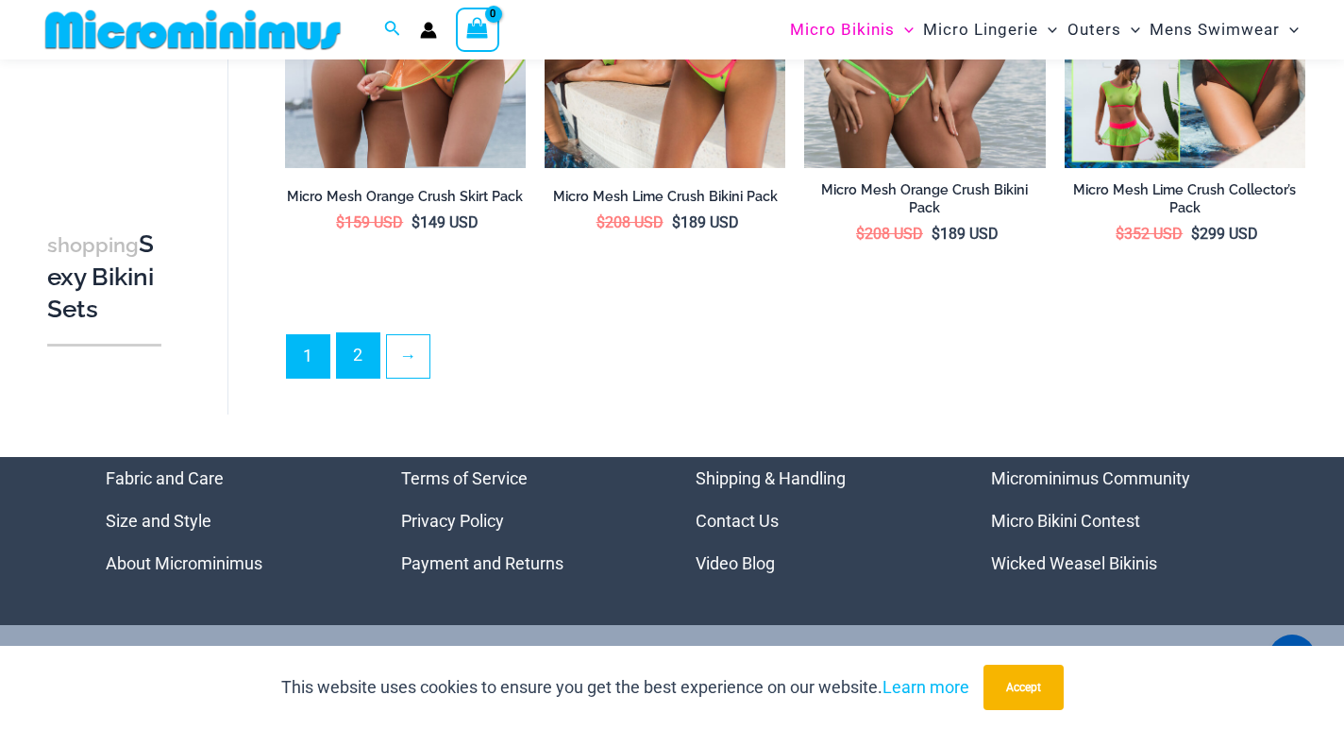
click at [362, 340] on link "2" at bounding box center [358, 355] width 42 height 44
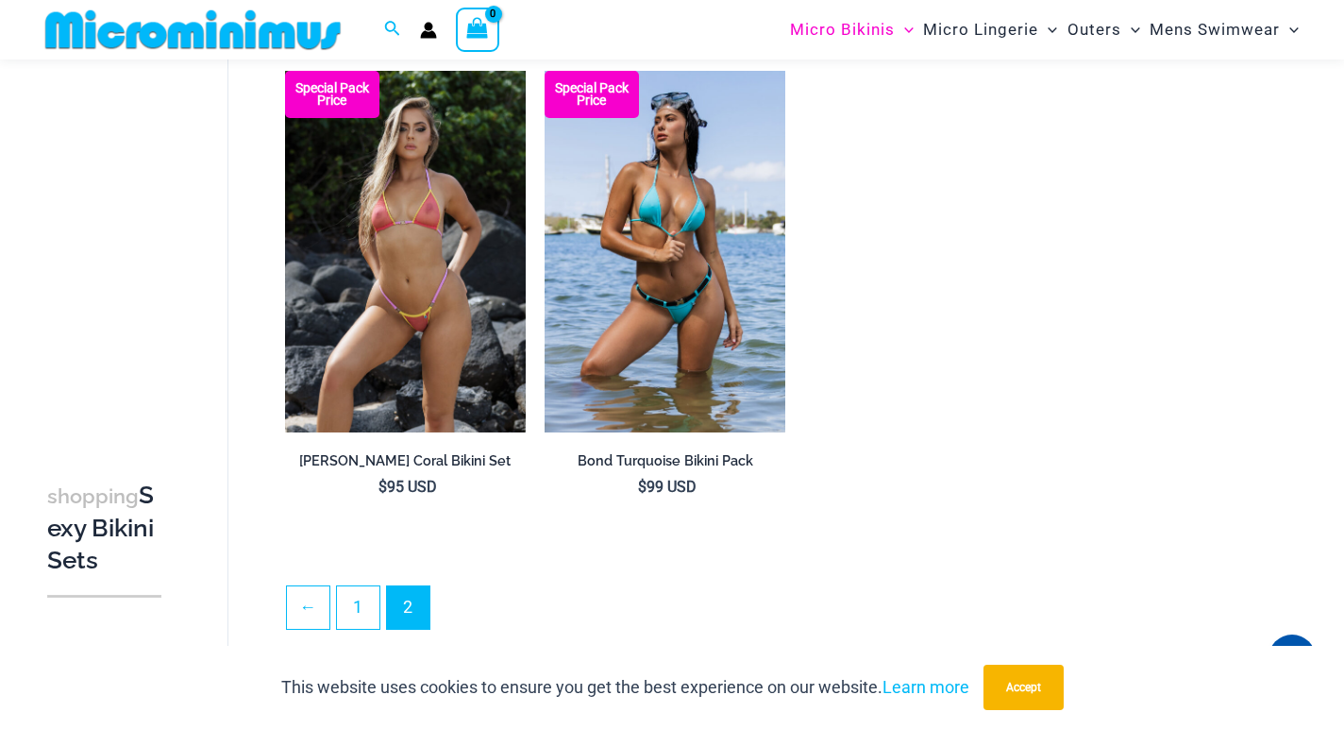
scroll to position [3143, 0]
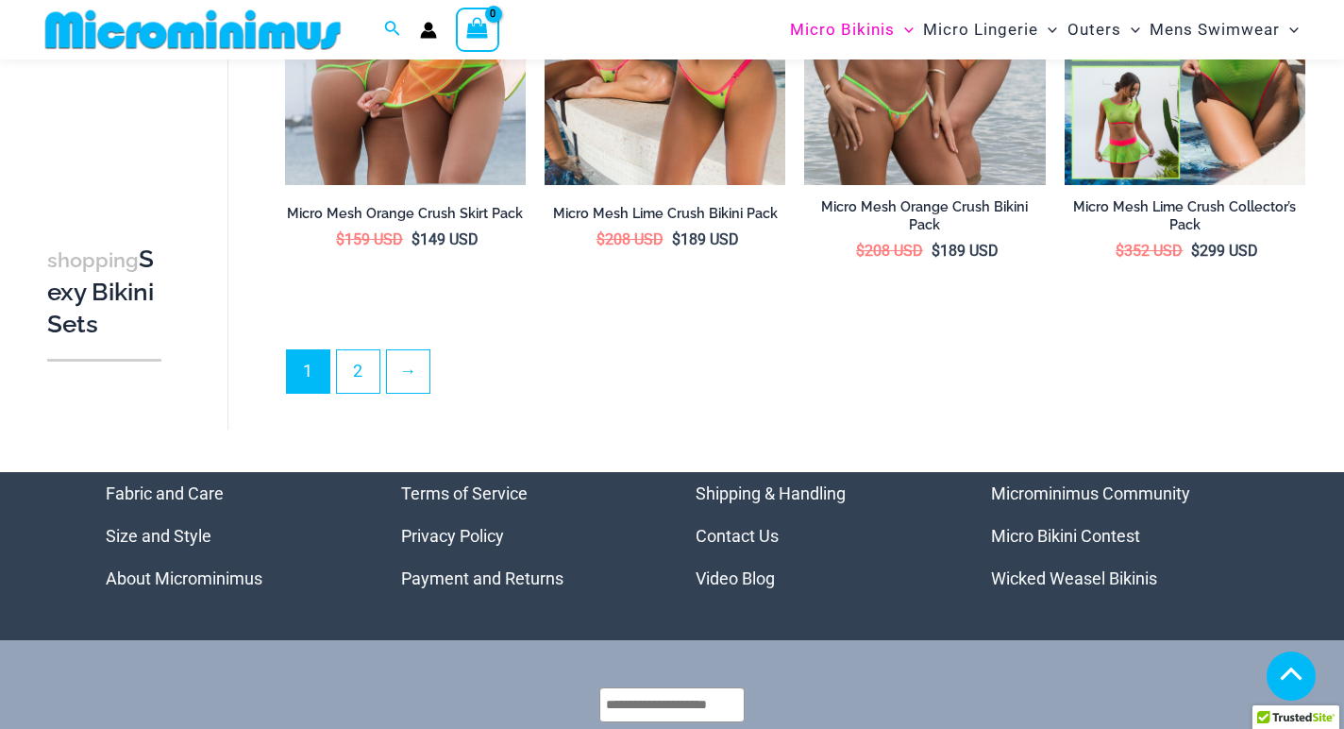
scroll to position [3928, 0]
